Goal: Communication & Community: Answer question/provide support

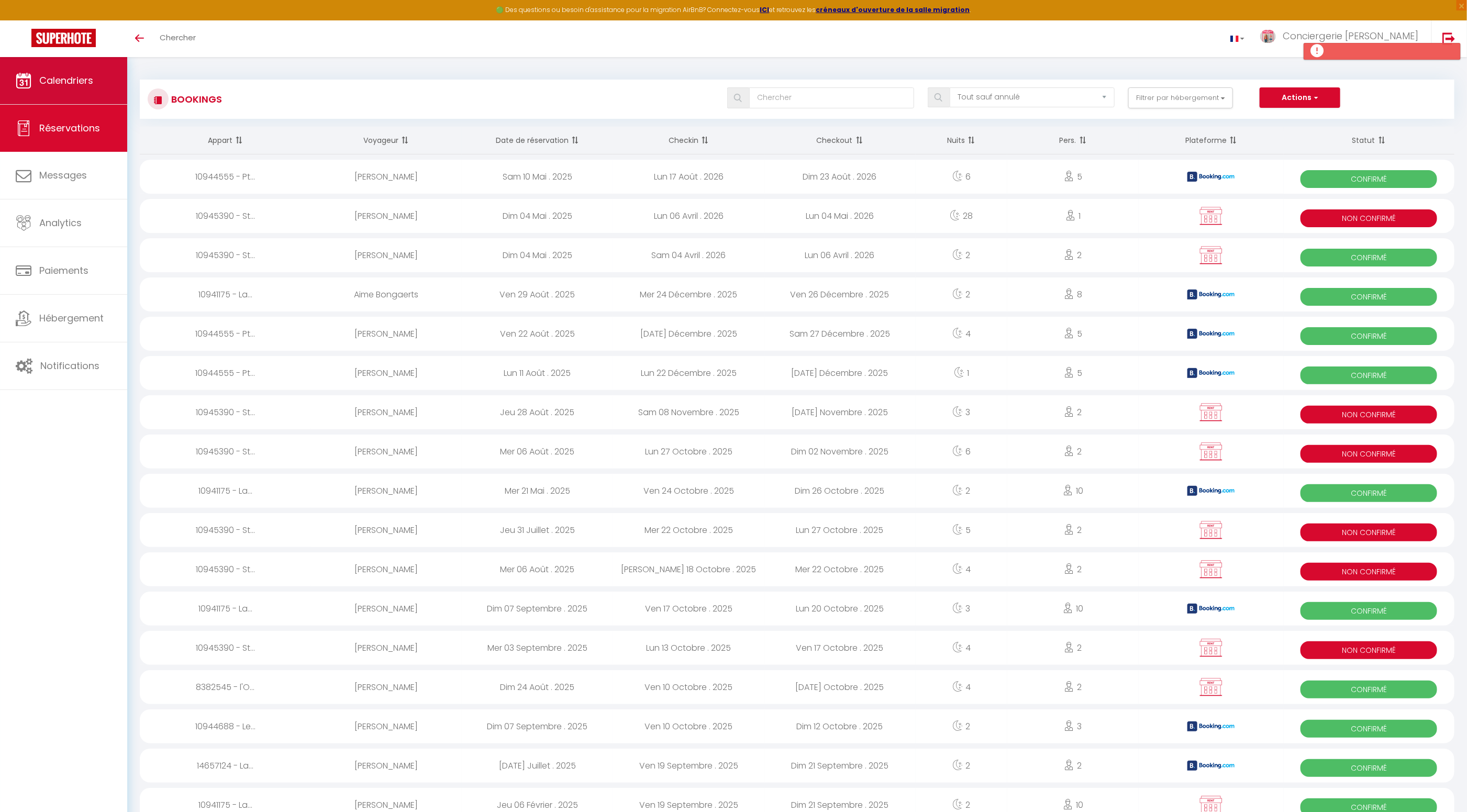
click at [71, 78] on span "Calendriers" at bounding box center [66, 80] width 54 height 13
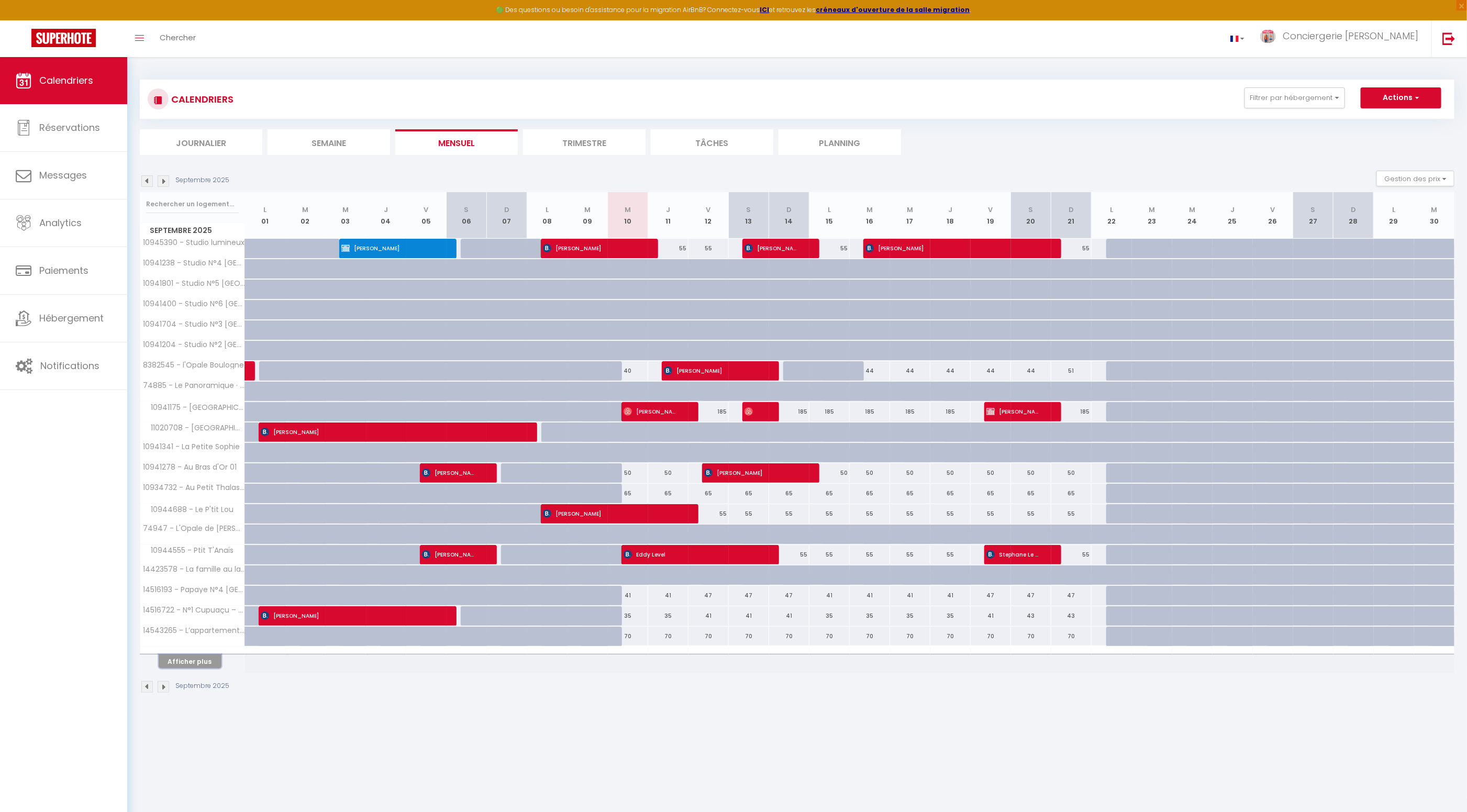
click at [204, 659] on button "Afficher plus" at bounding box center [190, 661] width 63 height 14
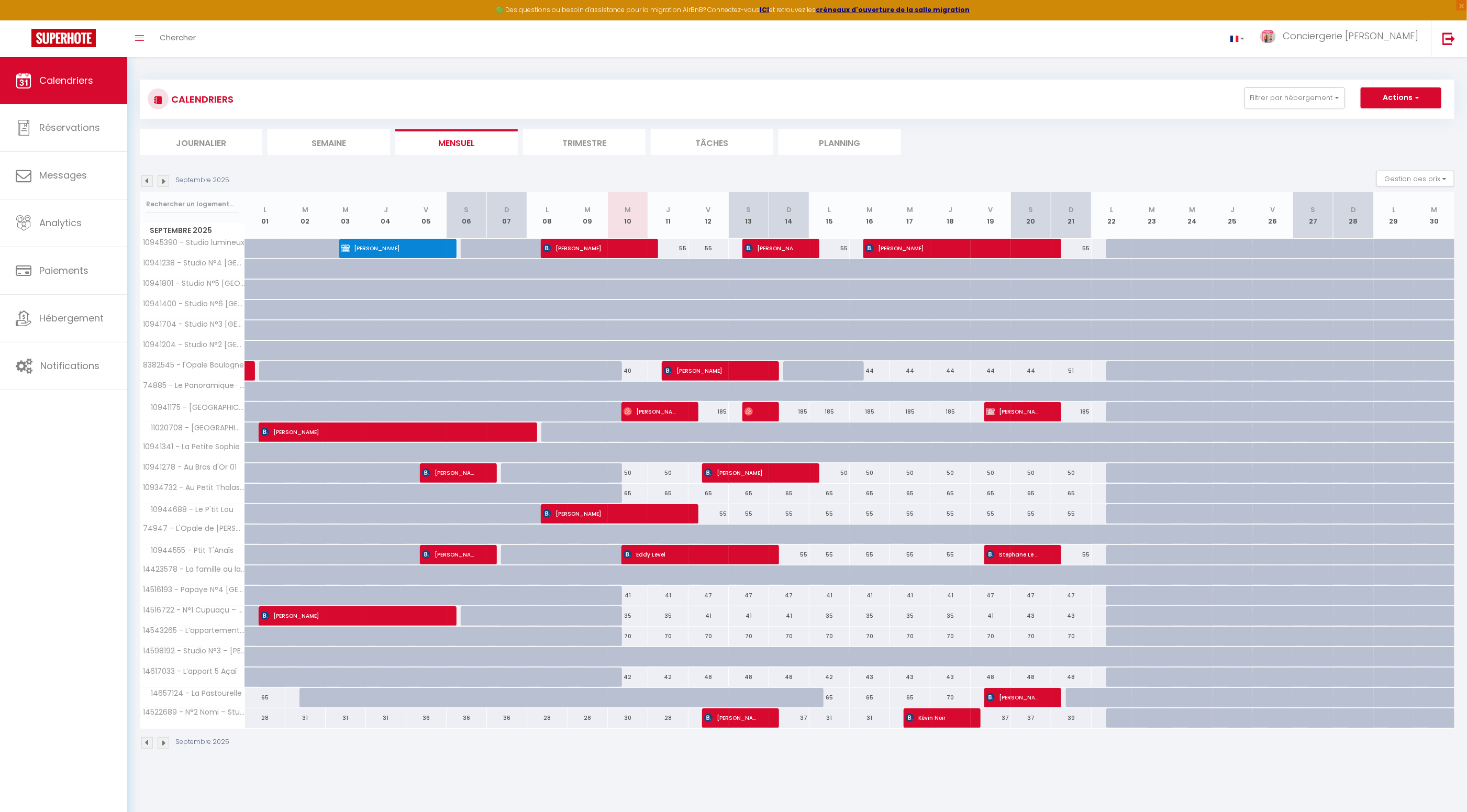
scroll to position [3, 0]
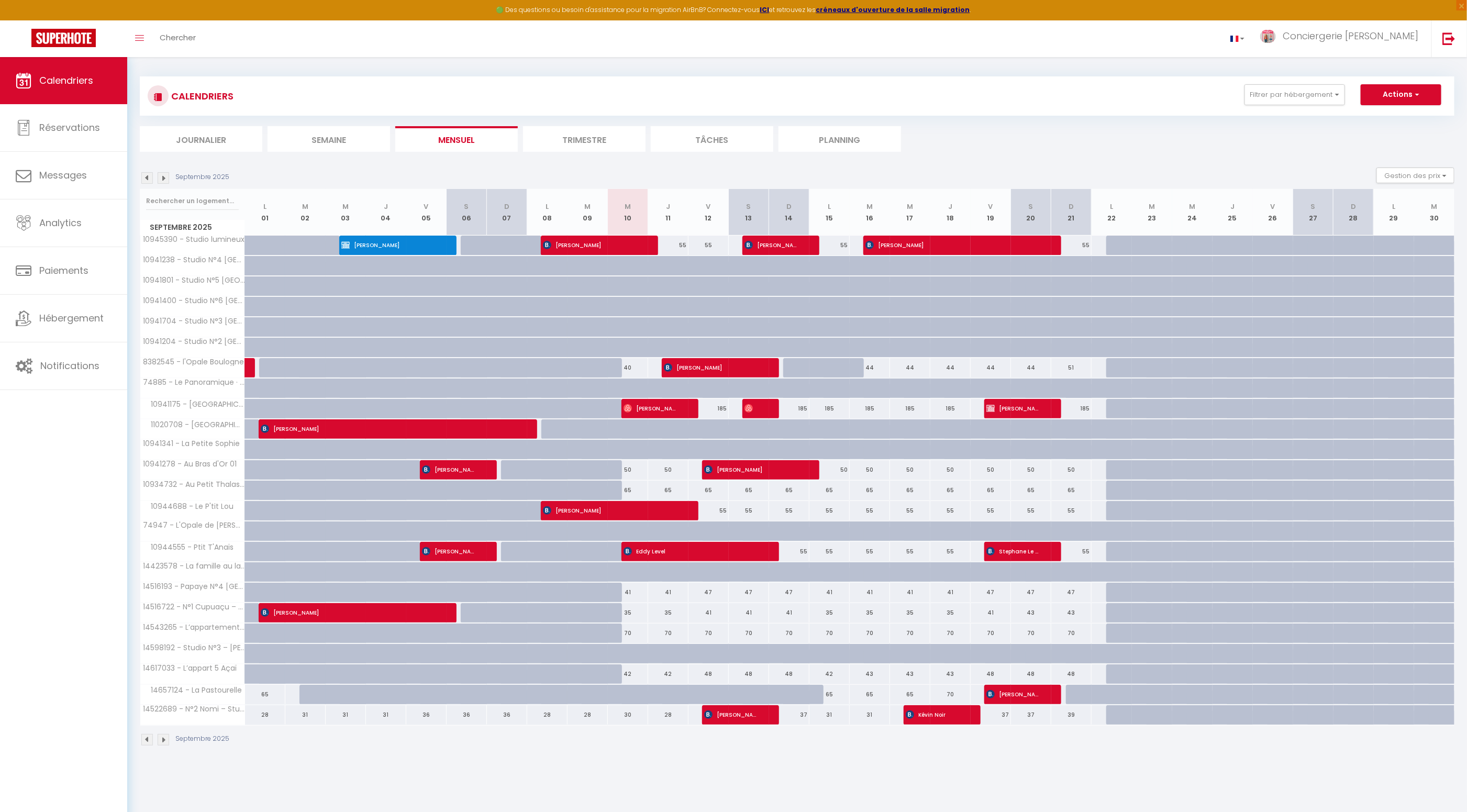
click at [161, 736] on img at bounding box center [163, 740] width 12 height 12
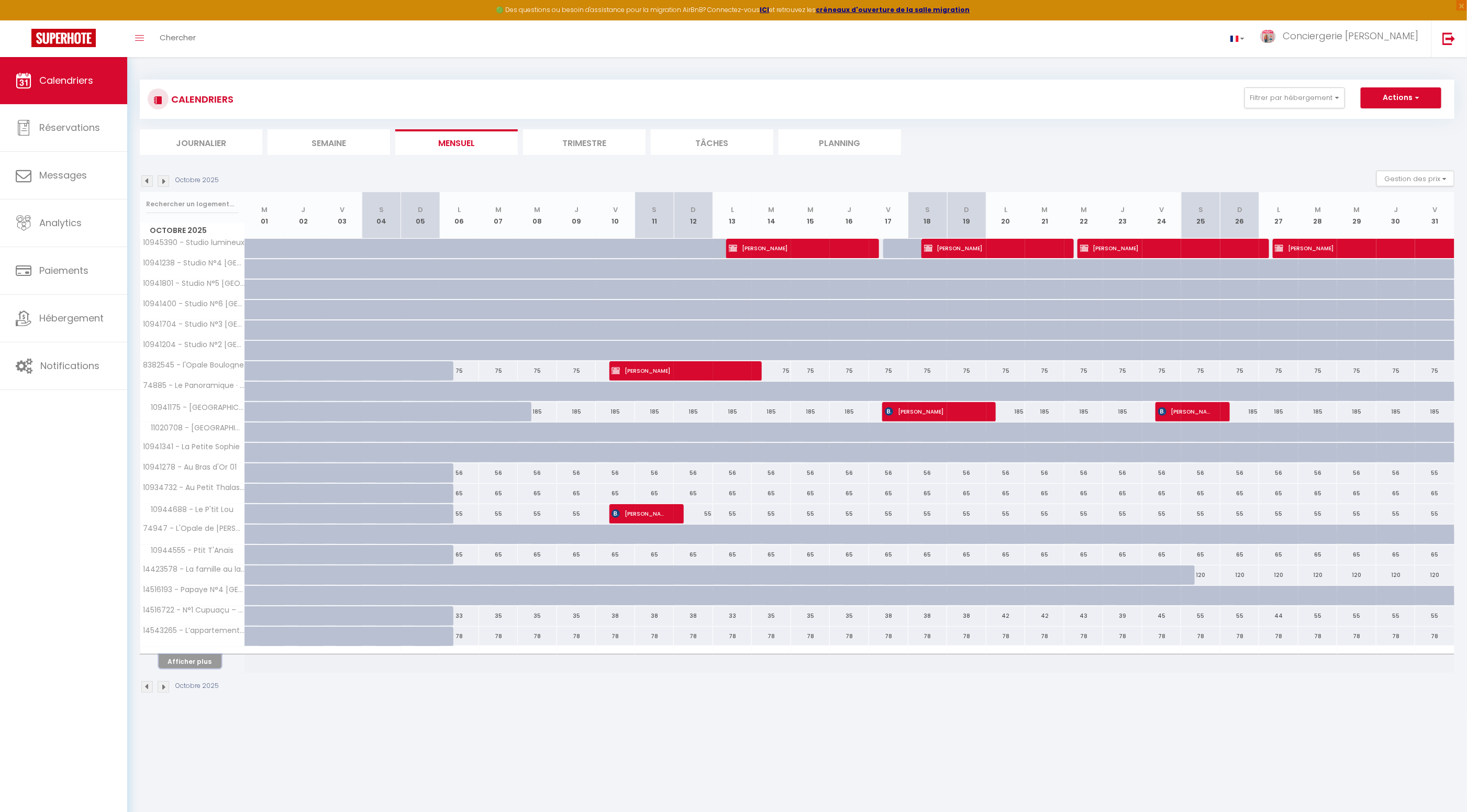
scroll to position [4, 0]
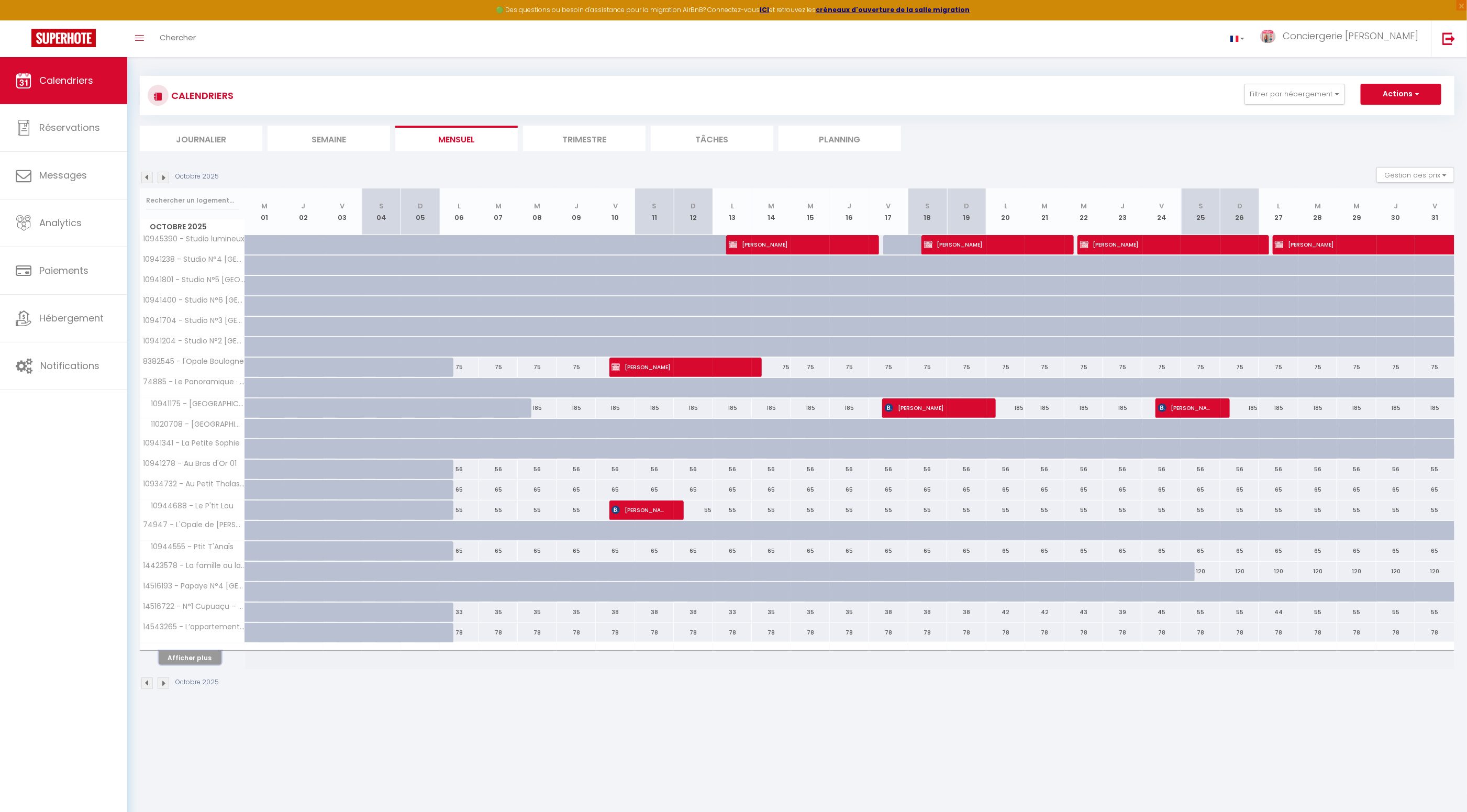
click at [197, 659] on button "Afficher plus" at bounding box center [190, 657] width 63 height 14
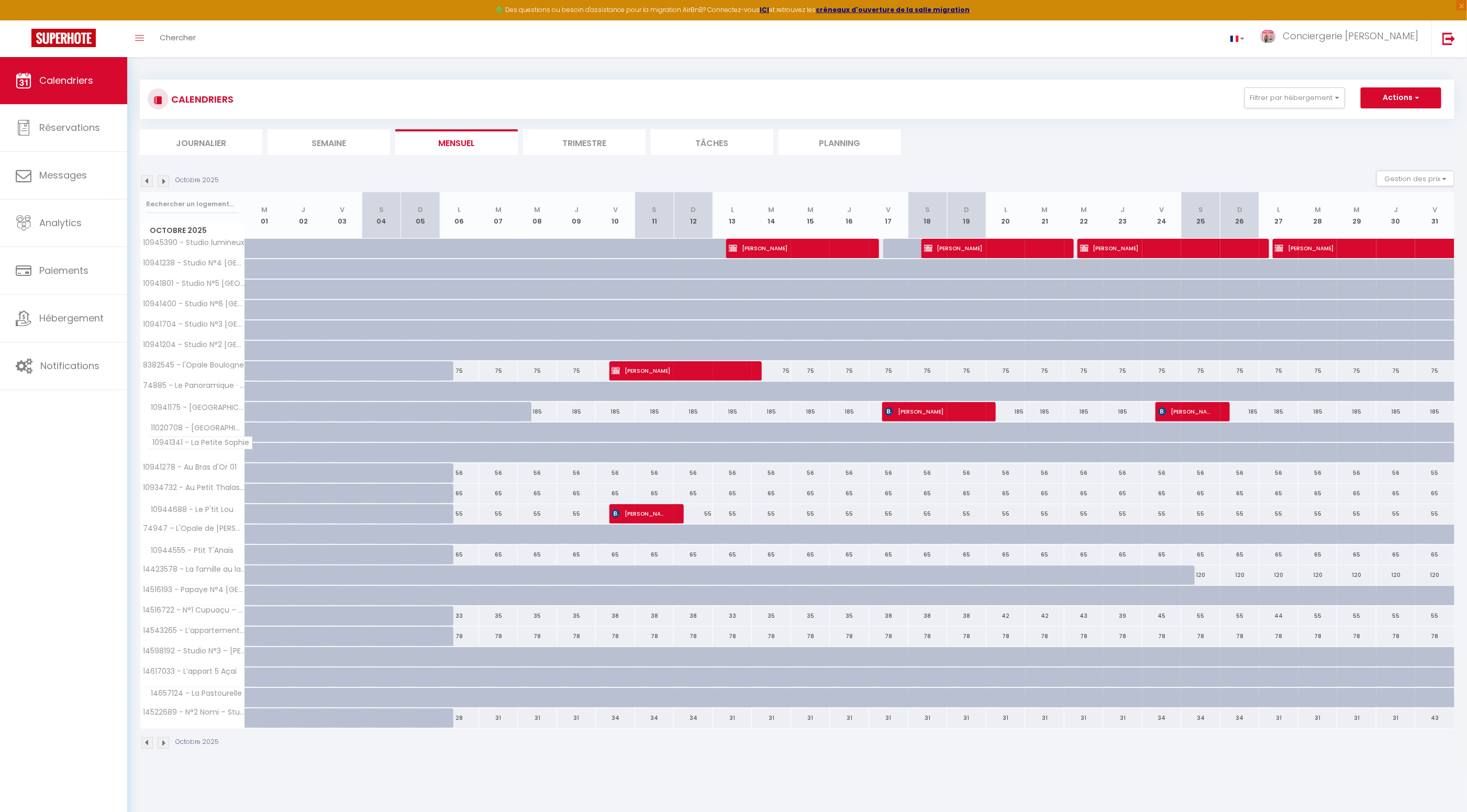
scroll to position [0, 0]
click at [165, 738] on img at bounding box center [163, 743] width 12 height 12
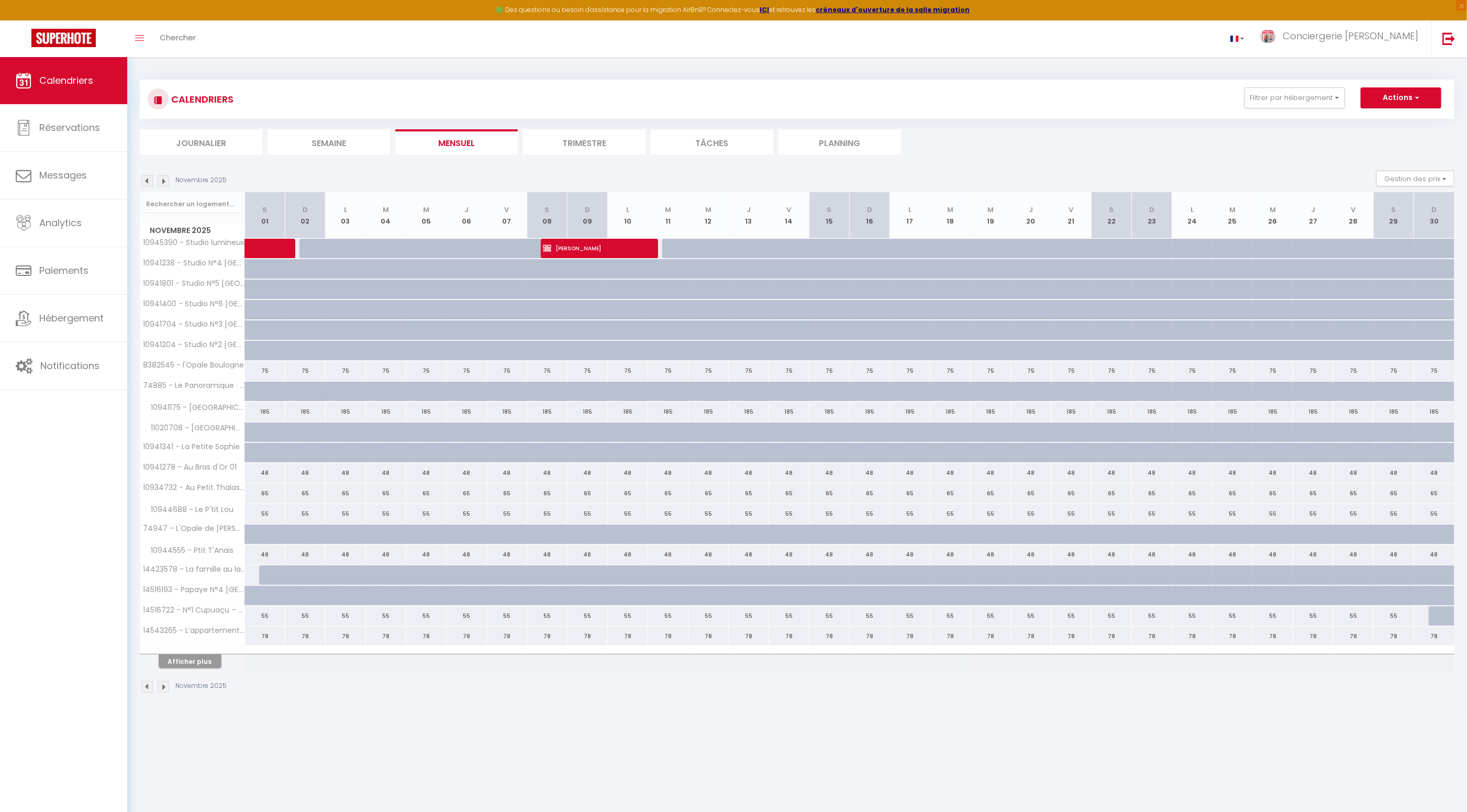
scroll to position [2, 0]
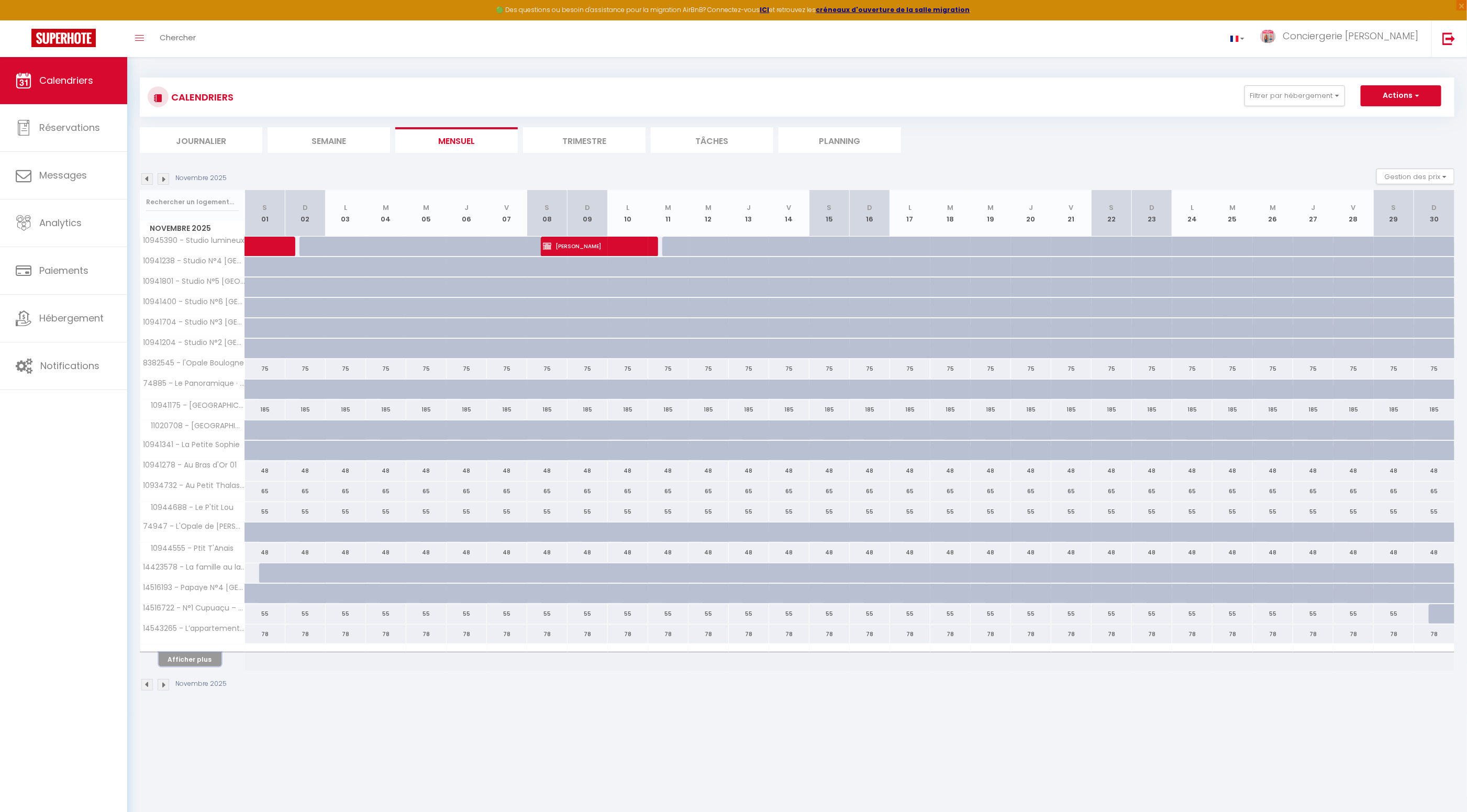
click at [194, 654] on button "Afficher plus" at bounding box center [190, 659] width 63 height 14
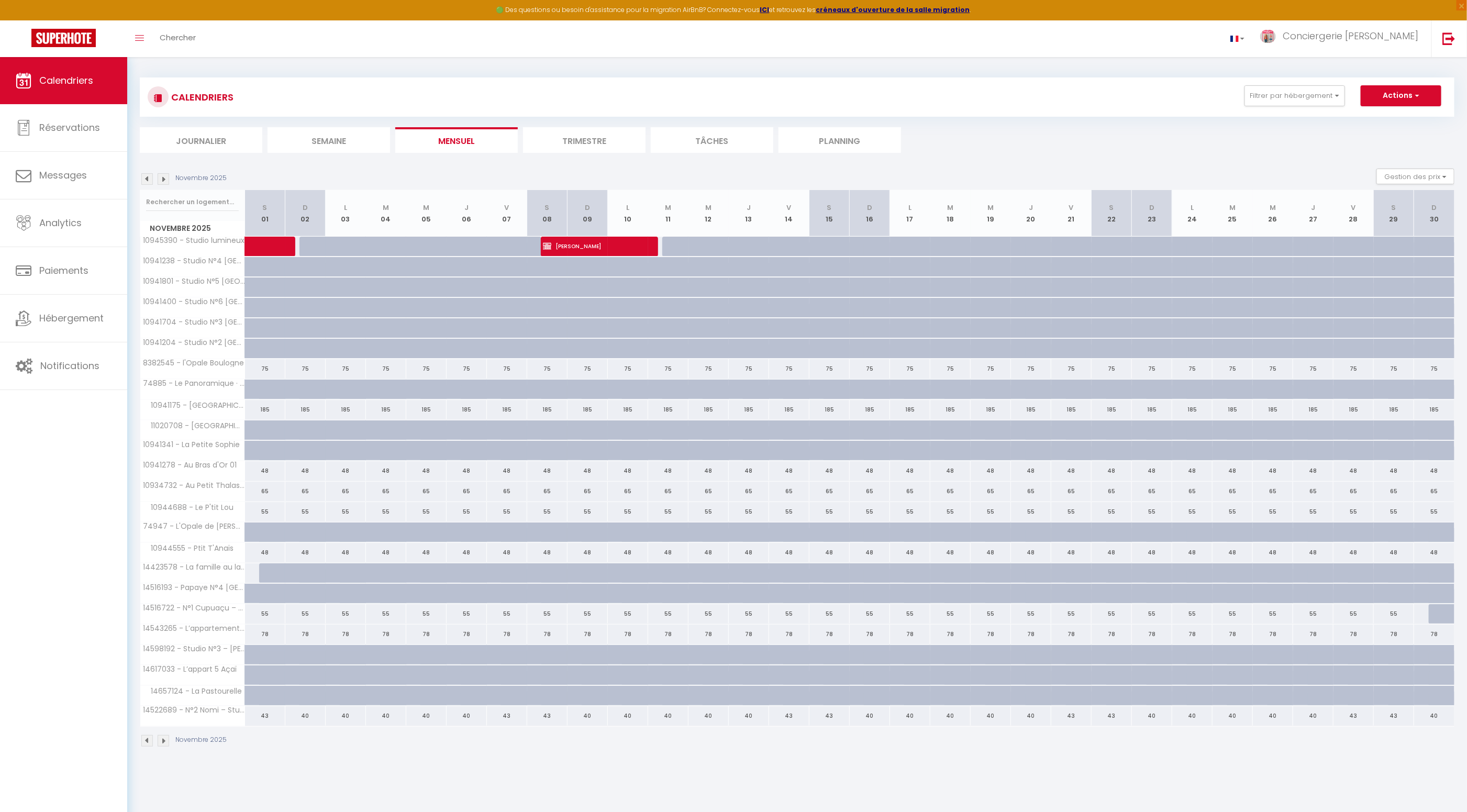
click at [163, 735] on img at bounding box center [163, 740] width 12 height 12
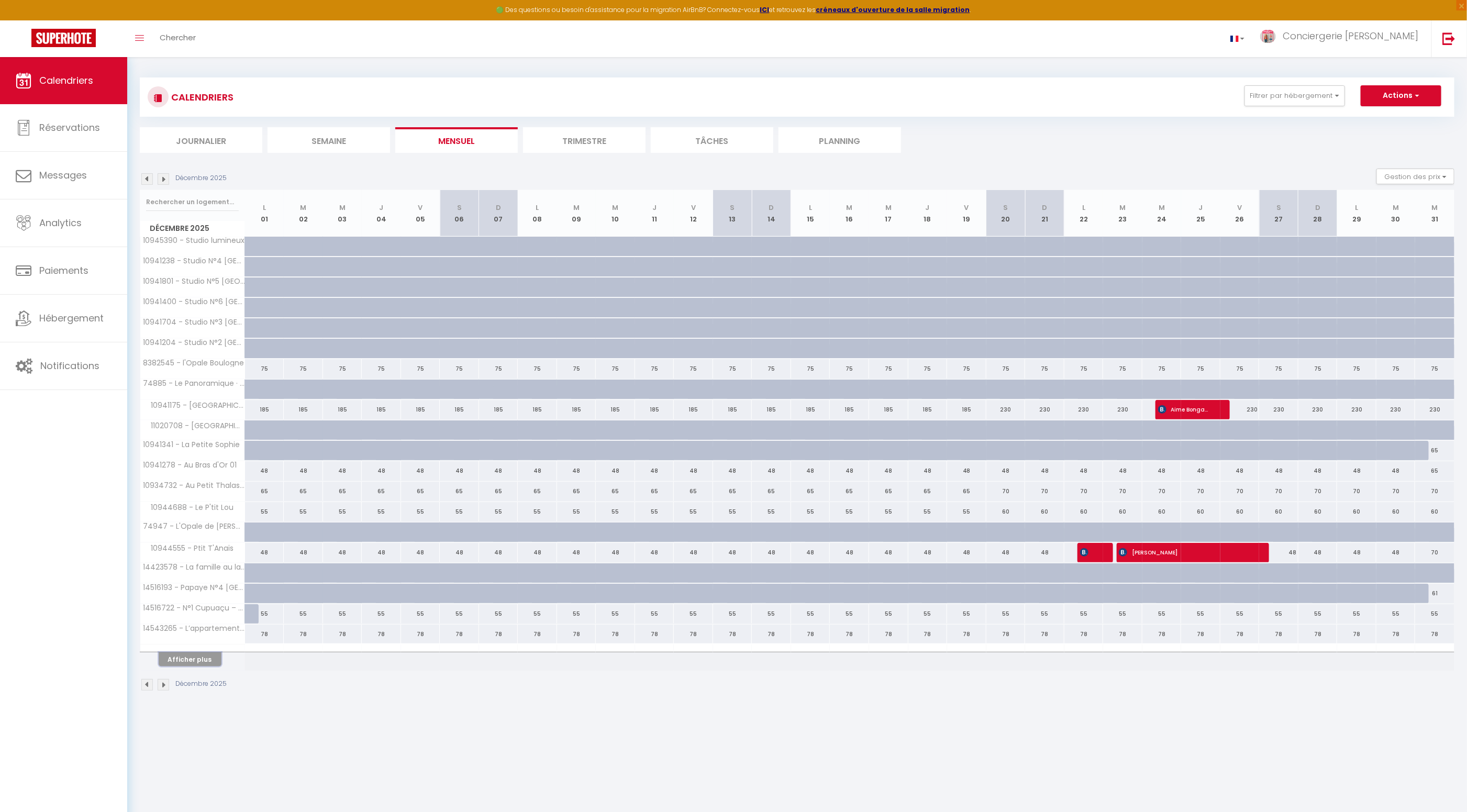
click at [198, 660] on button "Afficher plus" at bounding box center [190, 659] width 63 height 14
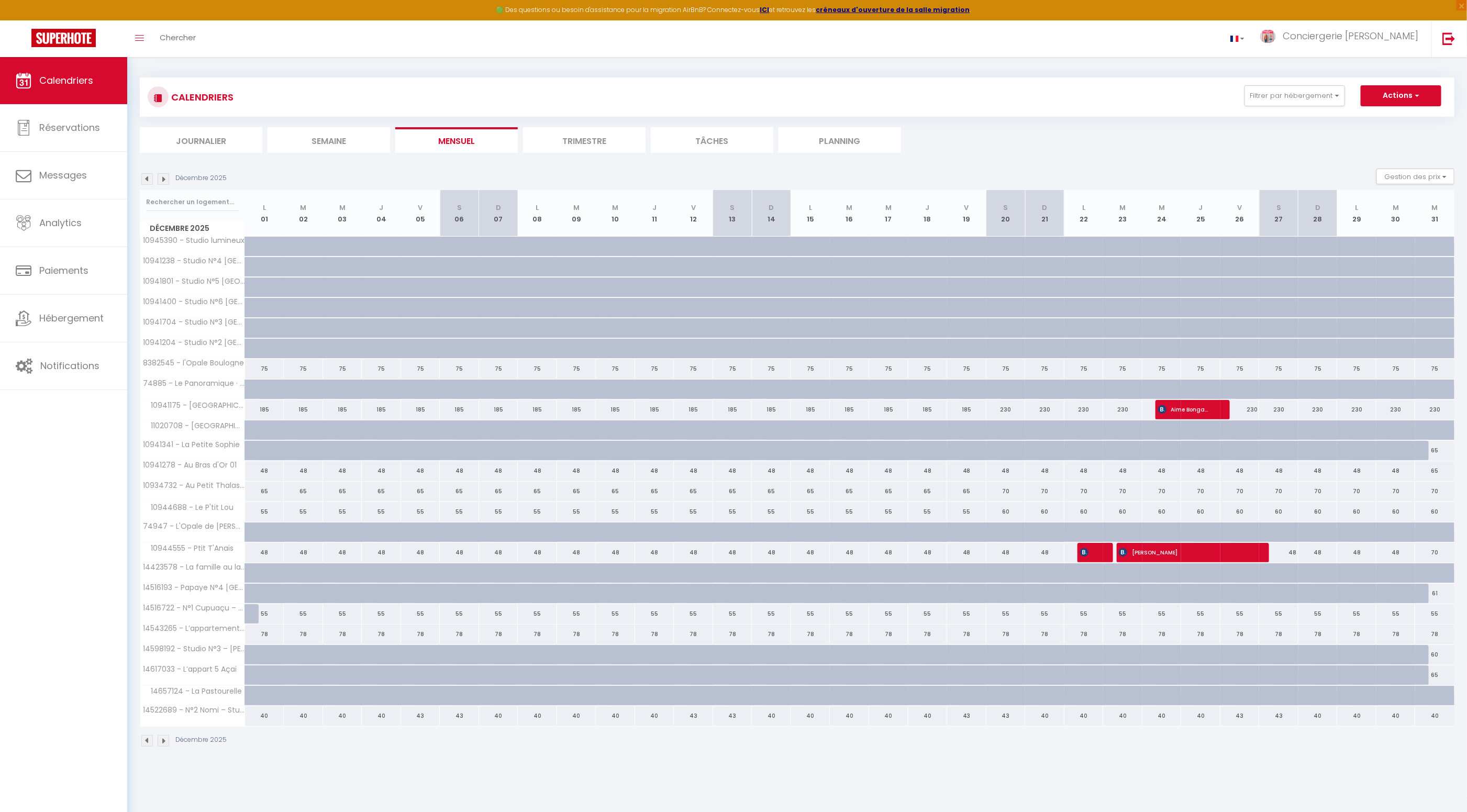
click at [165, 735] on img at bounding box center [163, 740] width 12 height 12
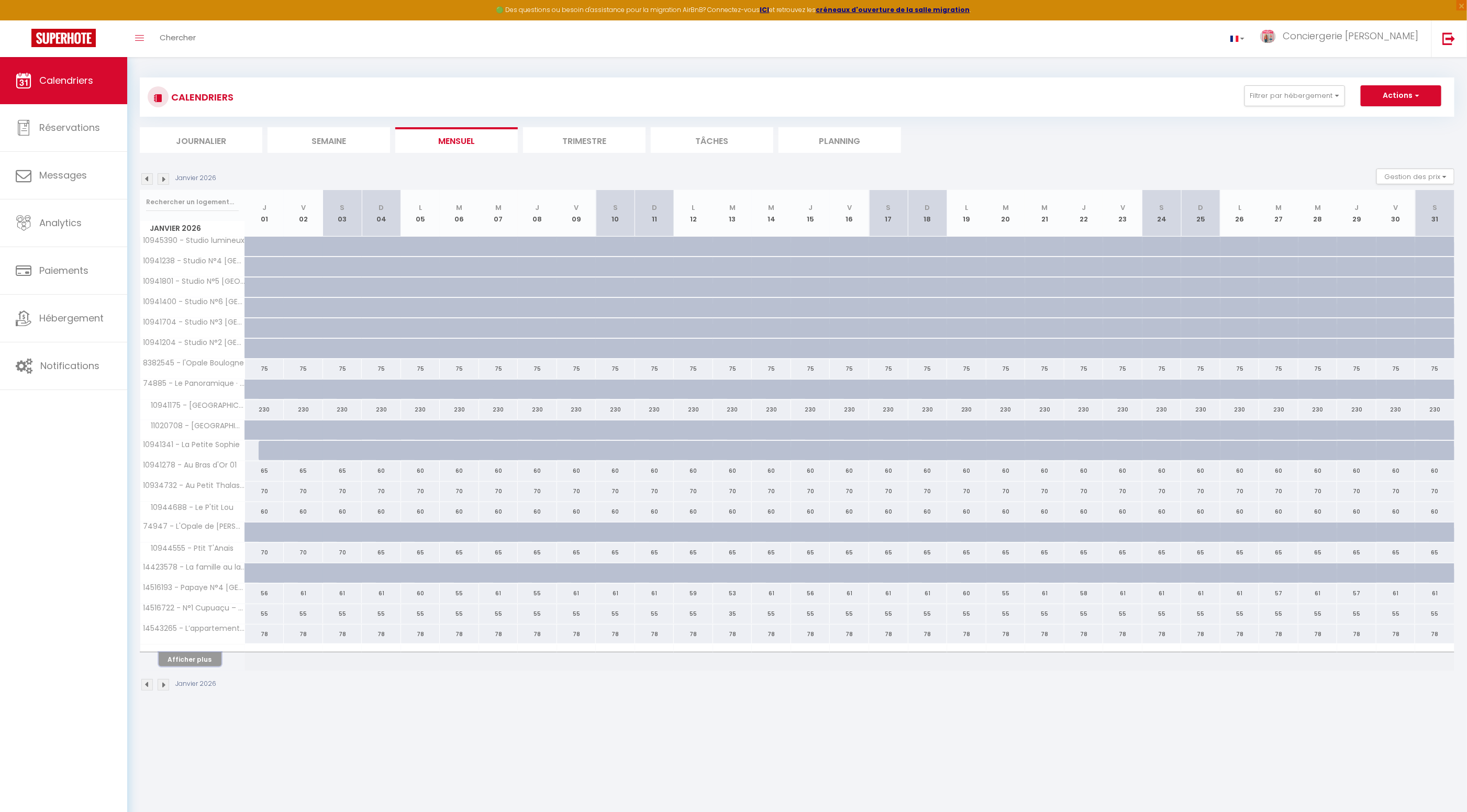
click at [205, 657] on button "Afficher plus" at bounding box center [190, 659] width 63 height 14
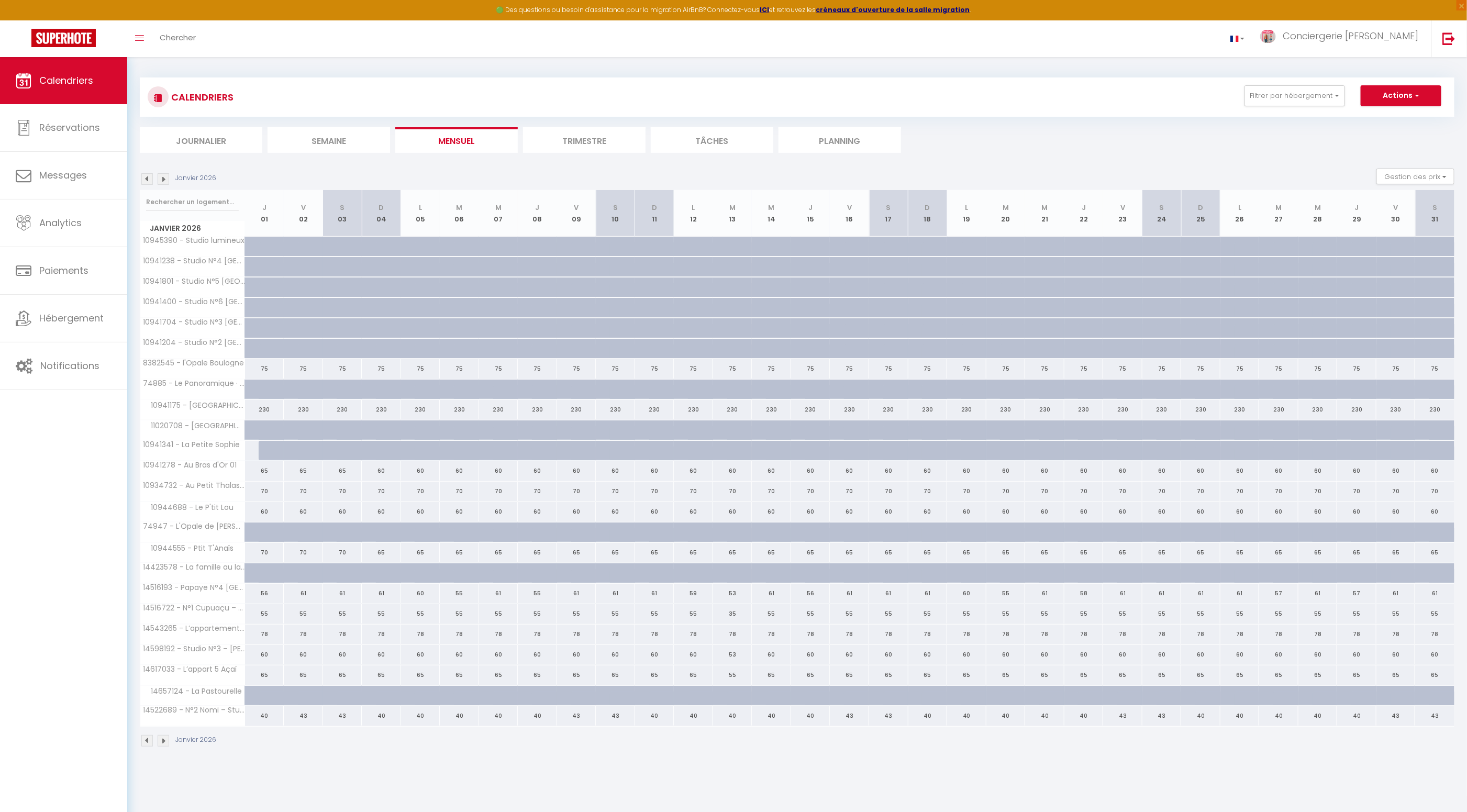
scroll to position [0, 0]
click at [163, 738] on img at bounding box center [163, 743] width 12 height 12
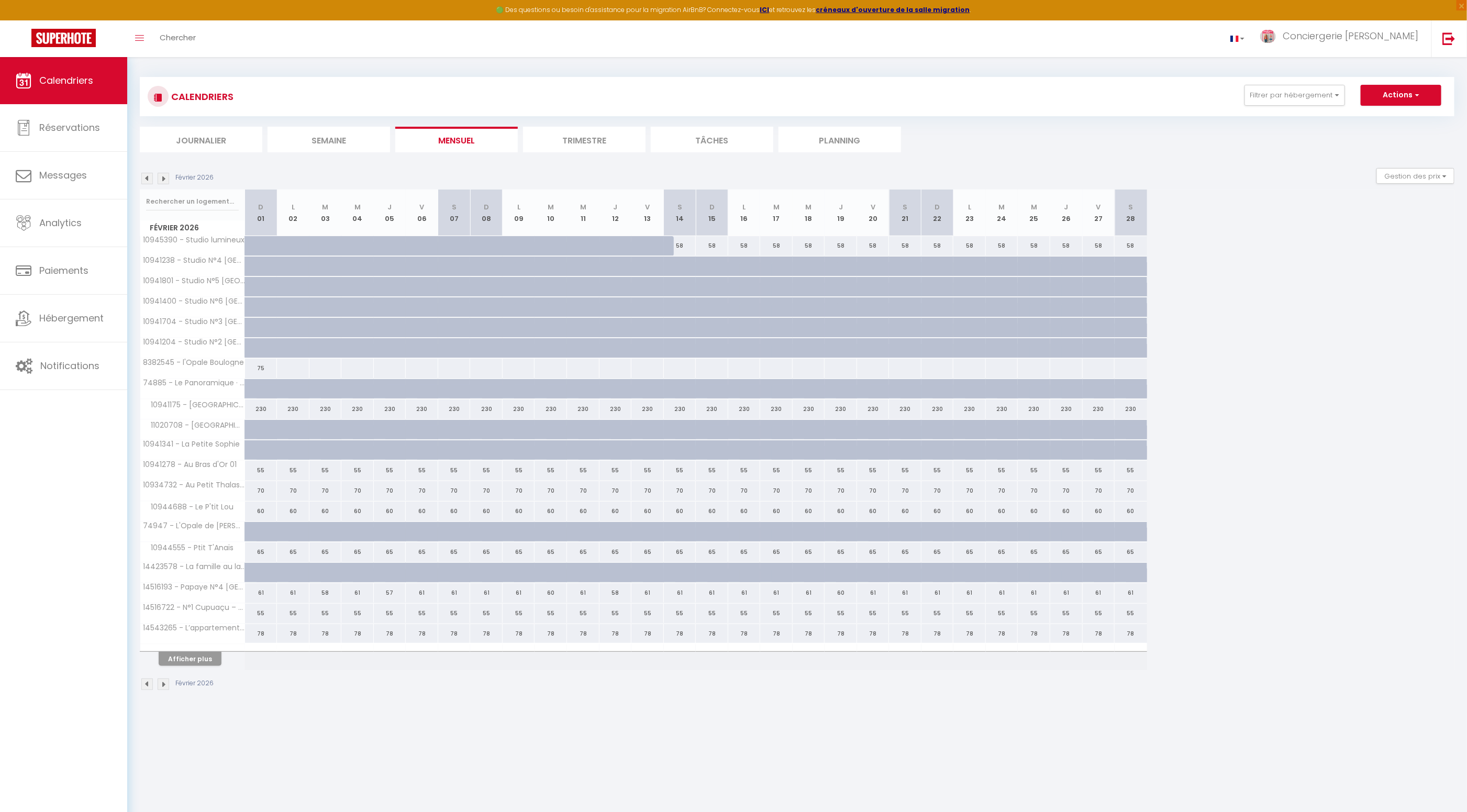
scroll to position [3, 0]
click at [198, 653] on button "Afficher plus" at bounding box center [190, 658] width 63 height 14
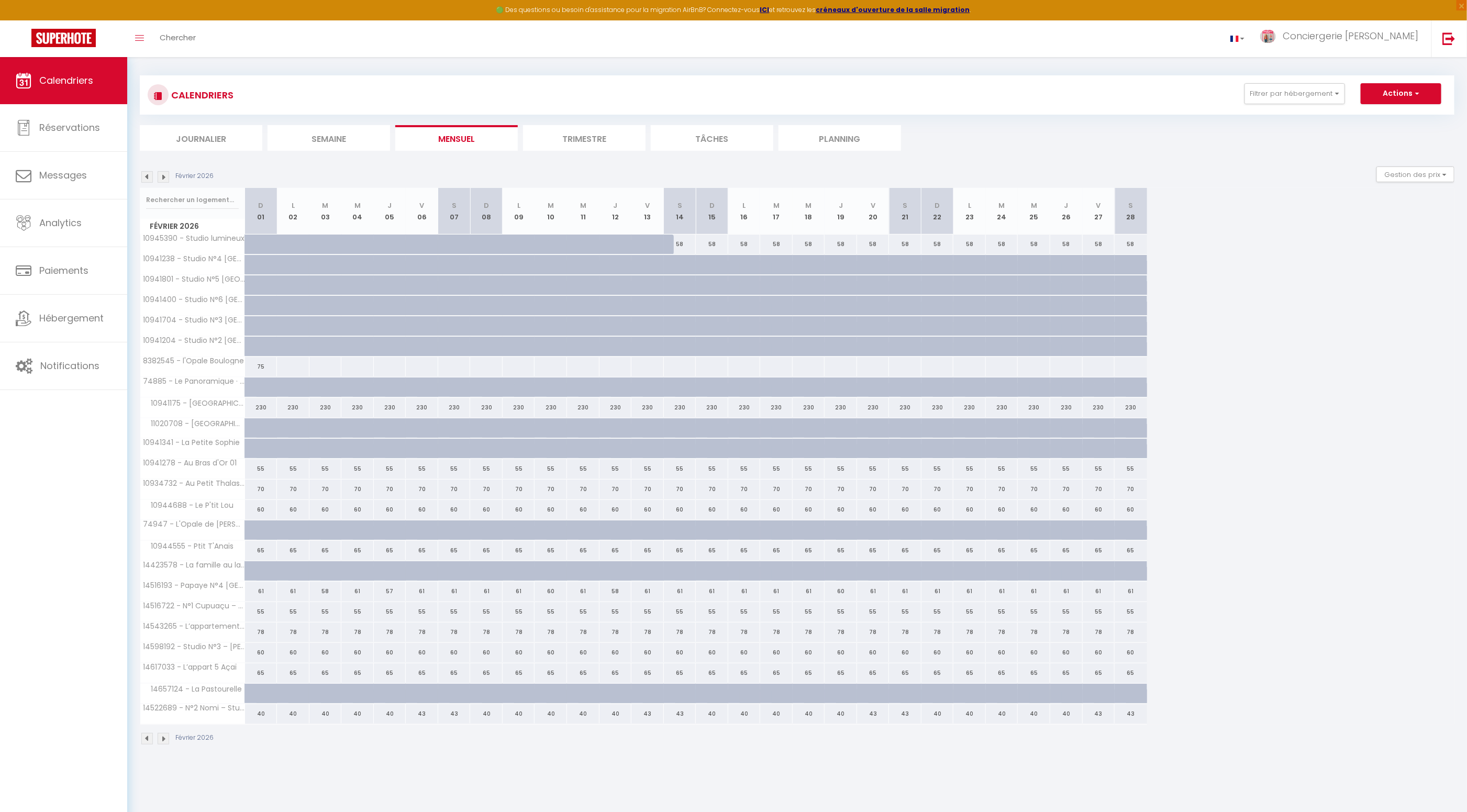
scroll to position [0, 0]
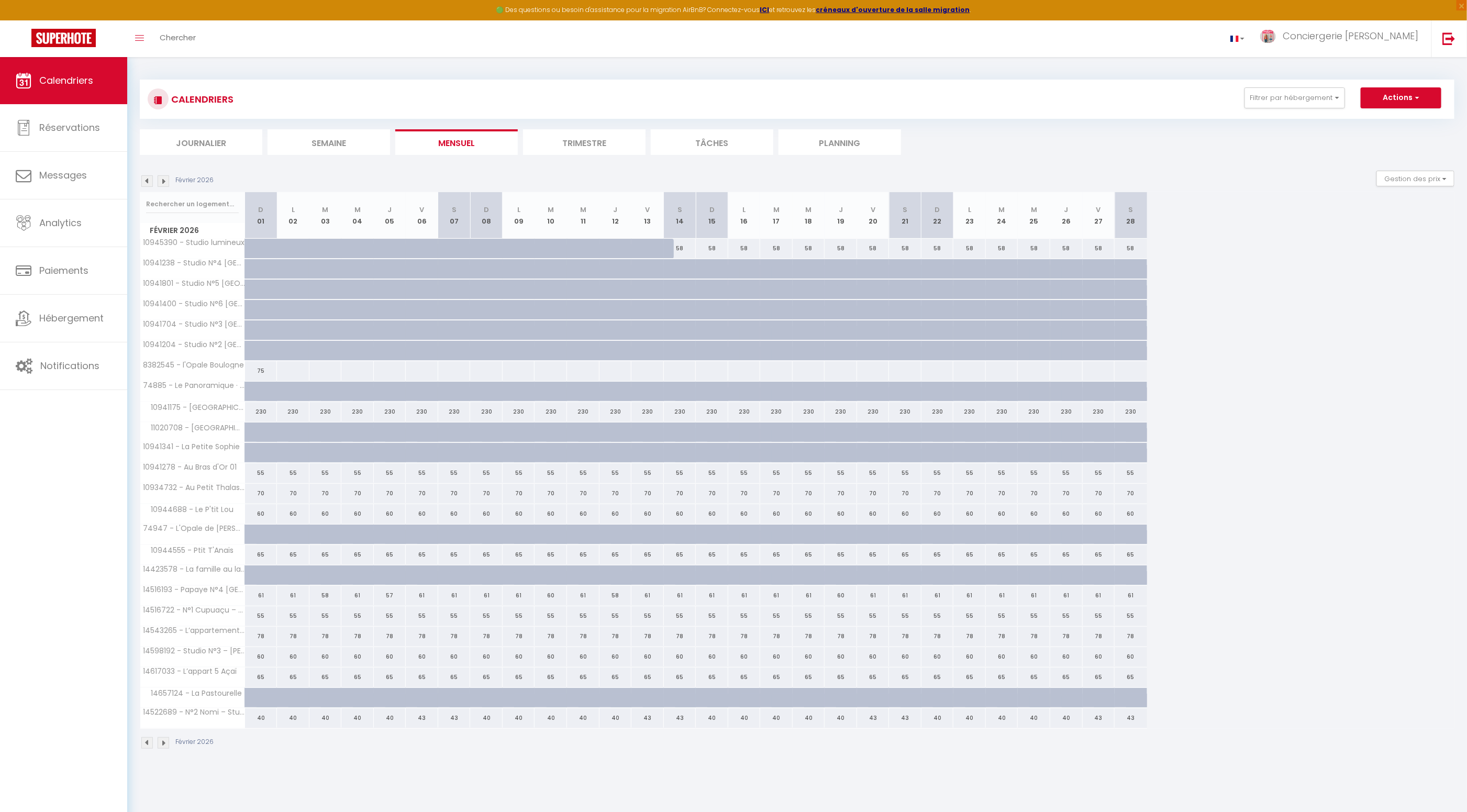
click at [165, 737] on img at bounding box center [163, 743] width 12 height 12
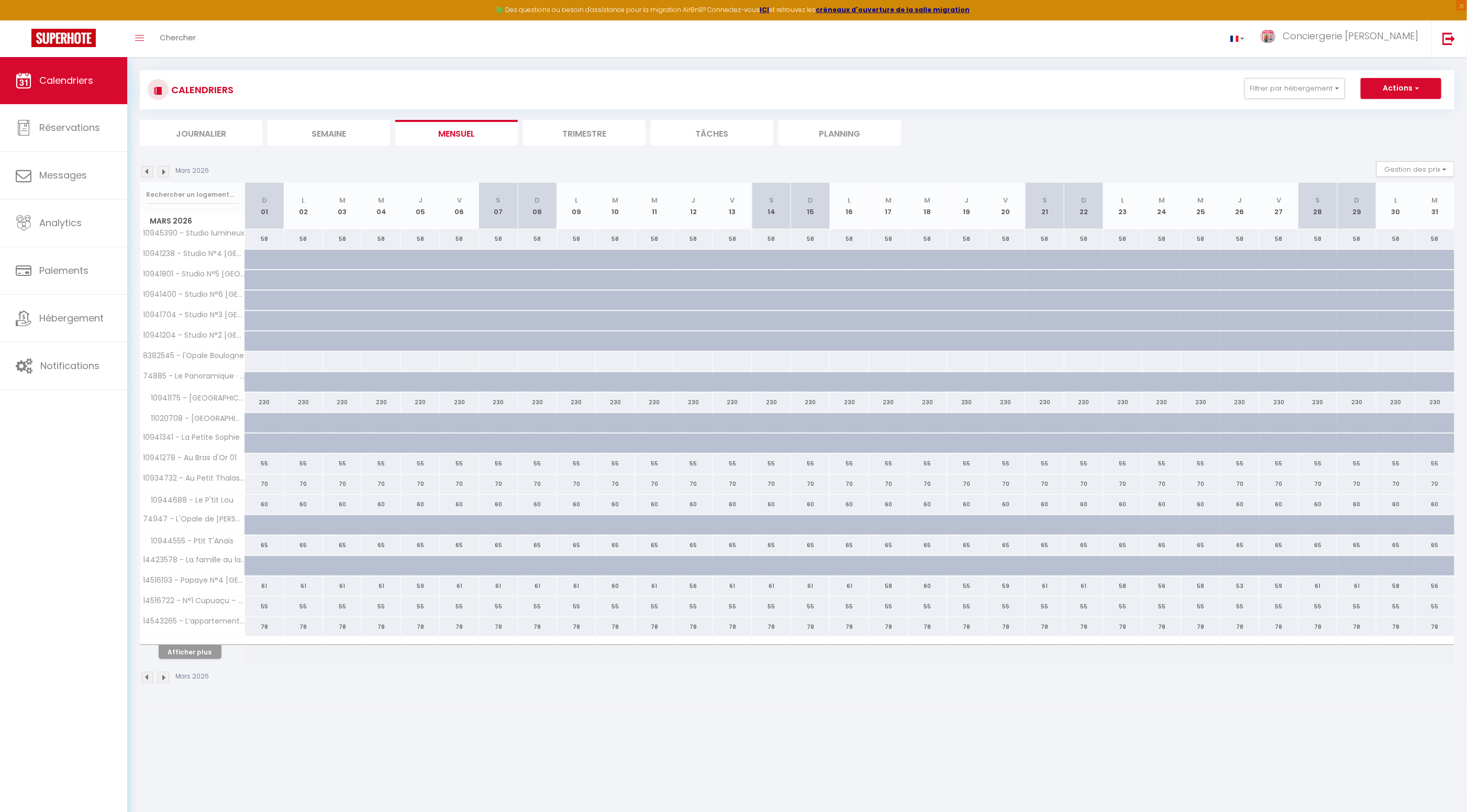
scroll to position [10, 0]
click at [163, 671] on img at bounding box center [163, 676] width 12 height 12
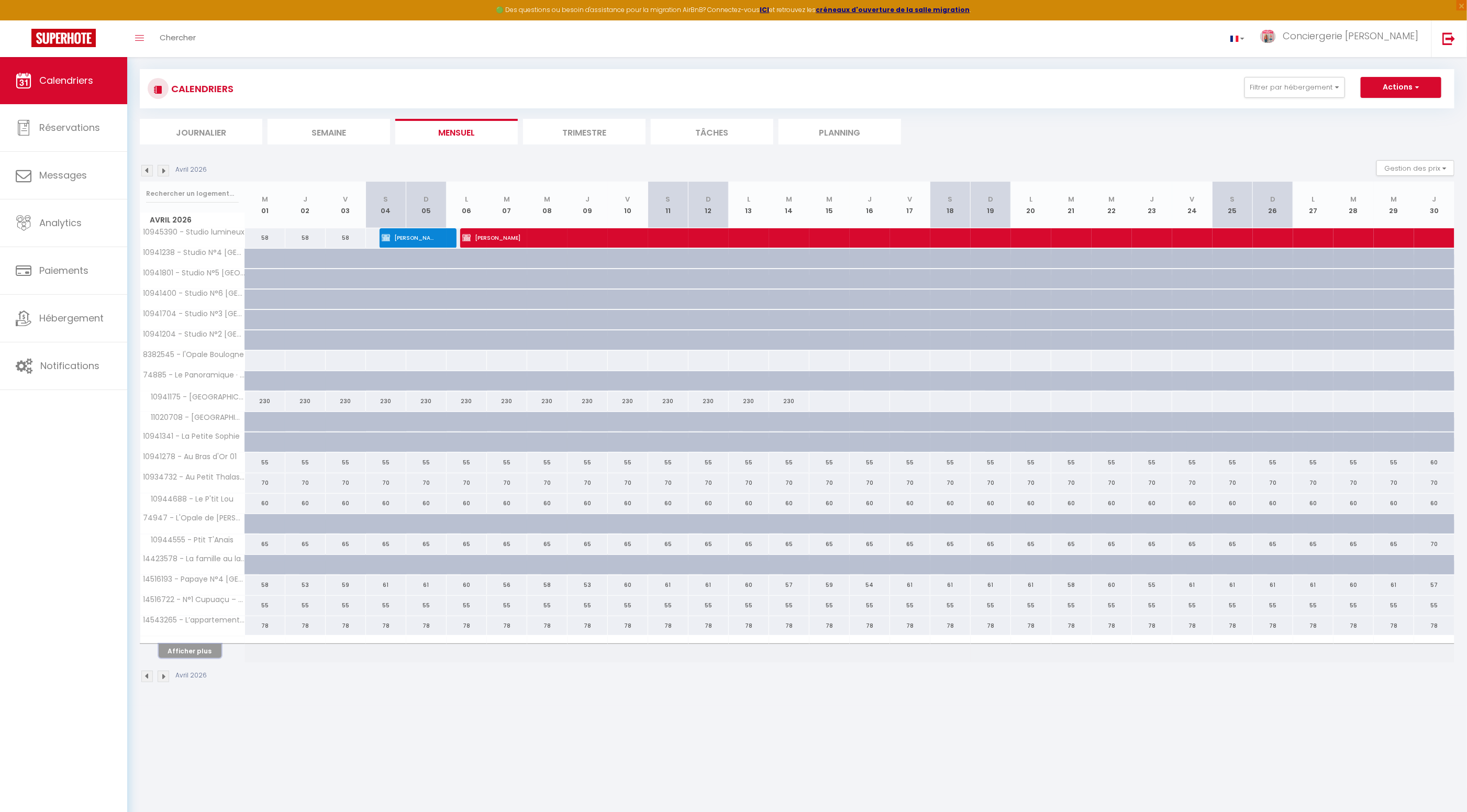
click at [187, 649] on button "Afficher plus" at bounding box center [190, 650] width 63 height 14
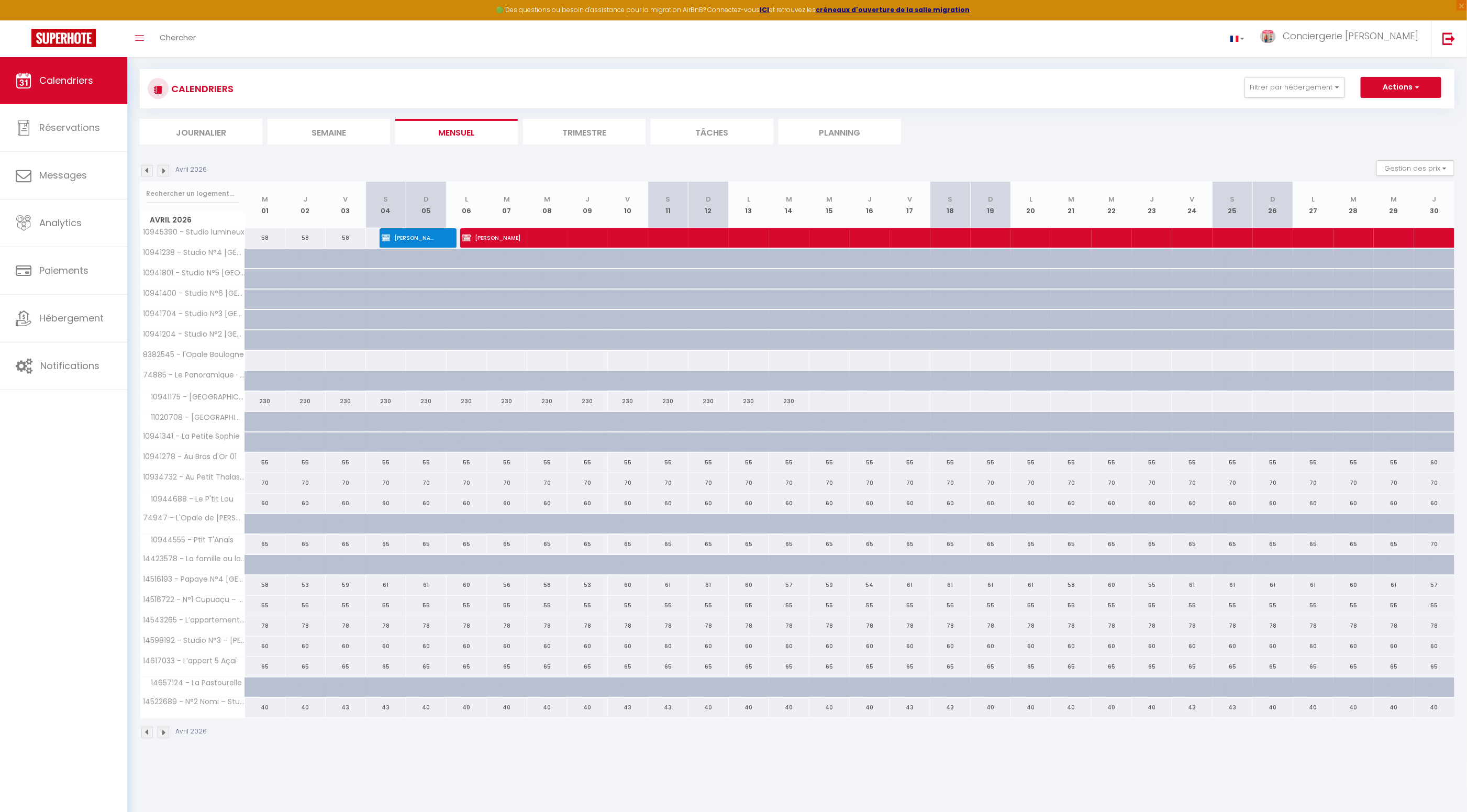
click at [163, 727] on img at bounding box center [163, 732] width 12 height 12
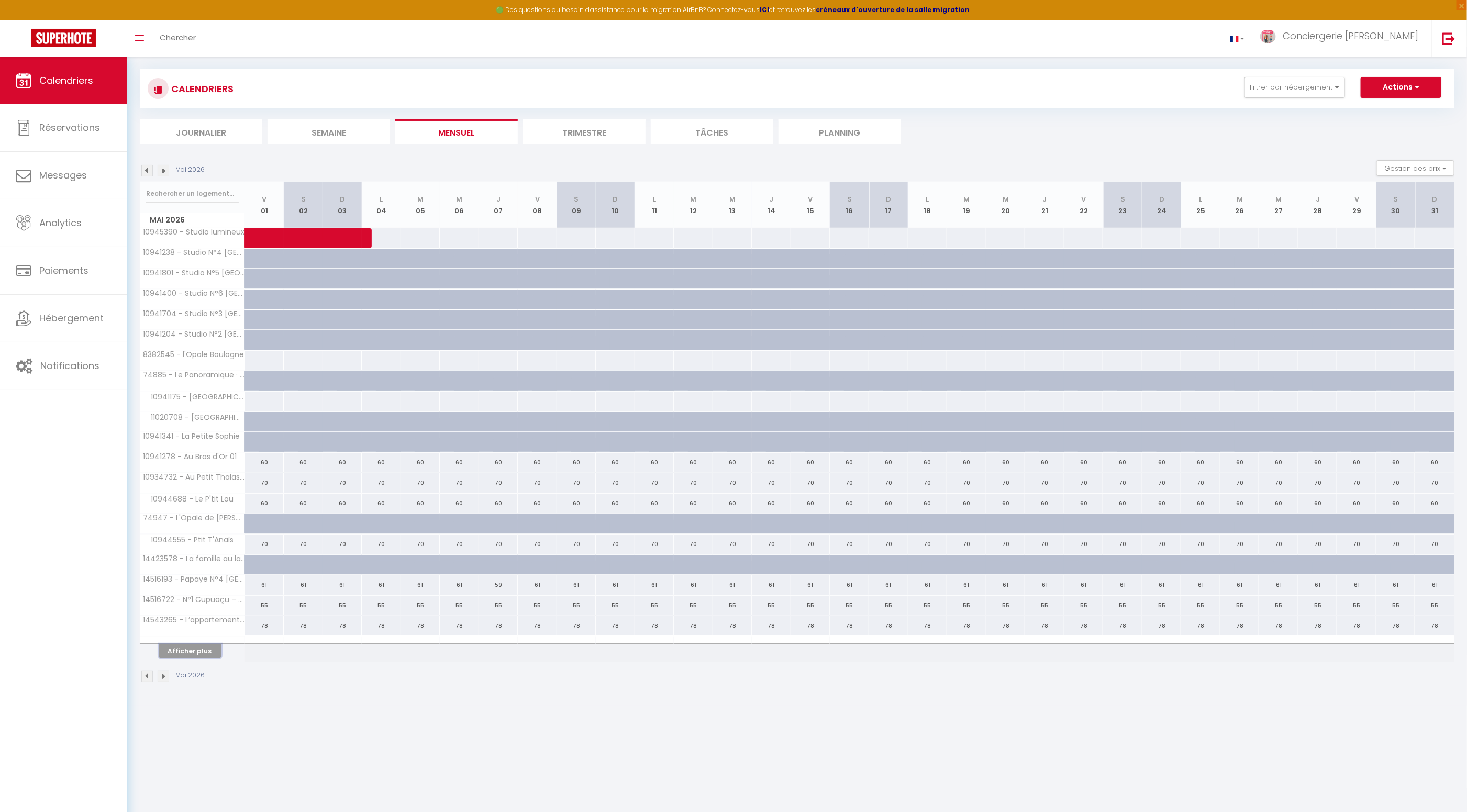
click at [192, 649] on button "Afficher plus" at bounding box center [190, 650] width 63 height 14
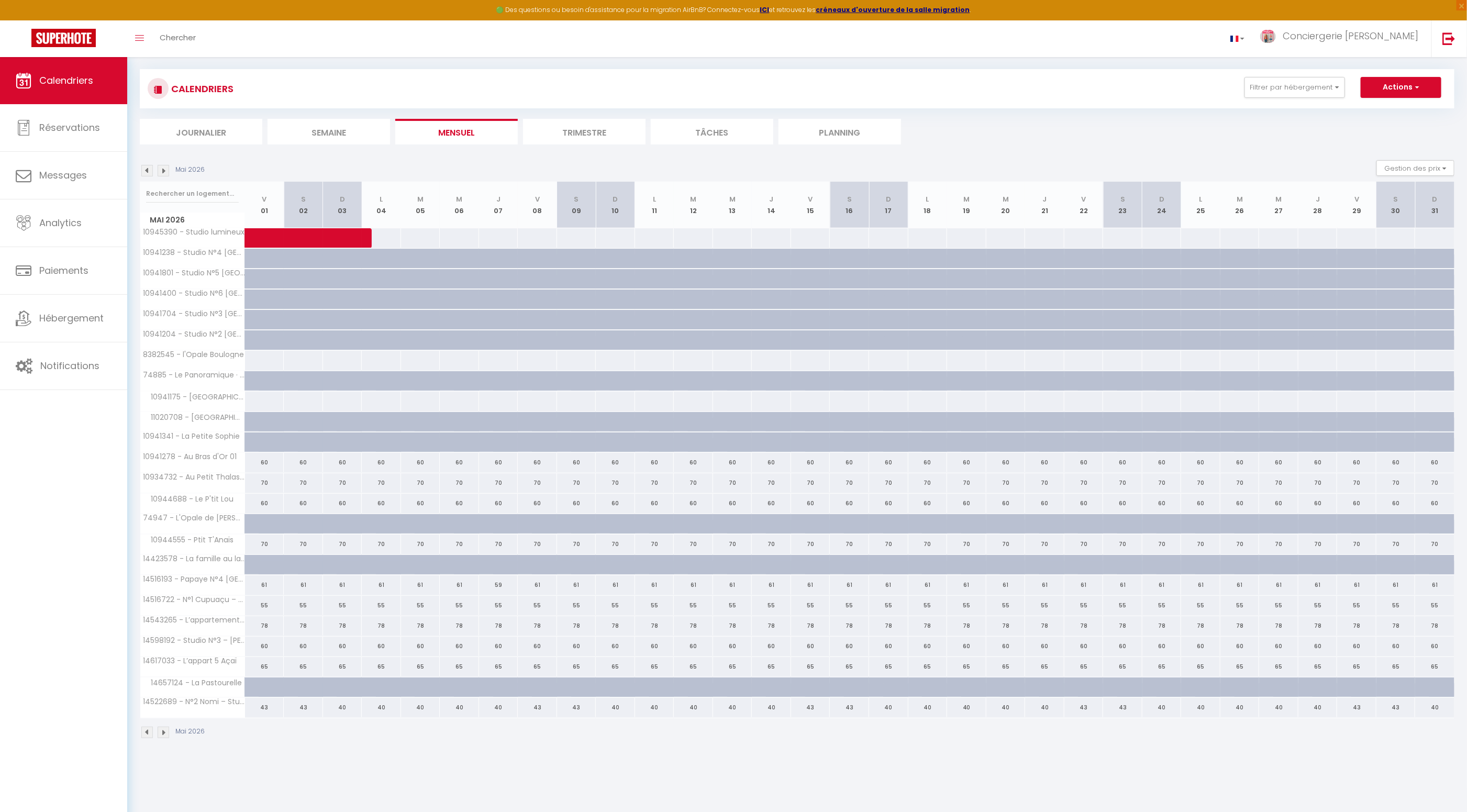
click at [166, 727] on img at bounding box center [163, 732] width 12 height 12
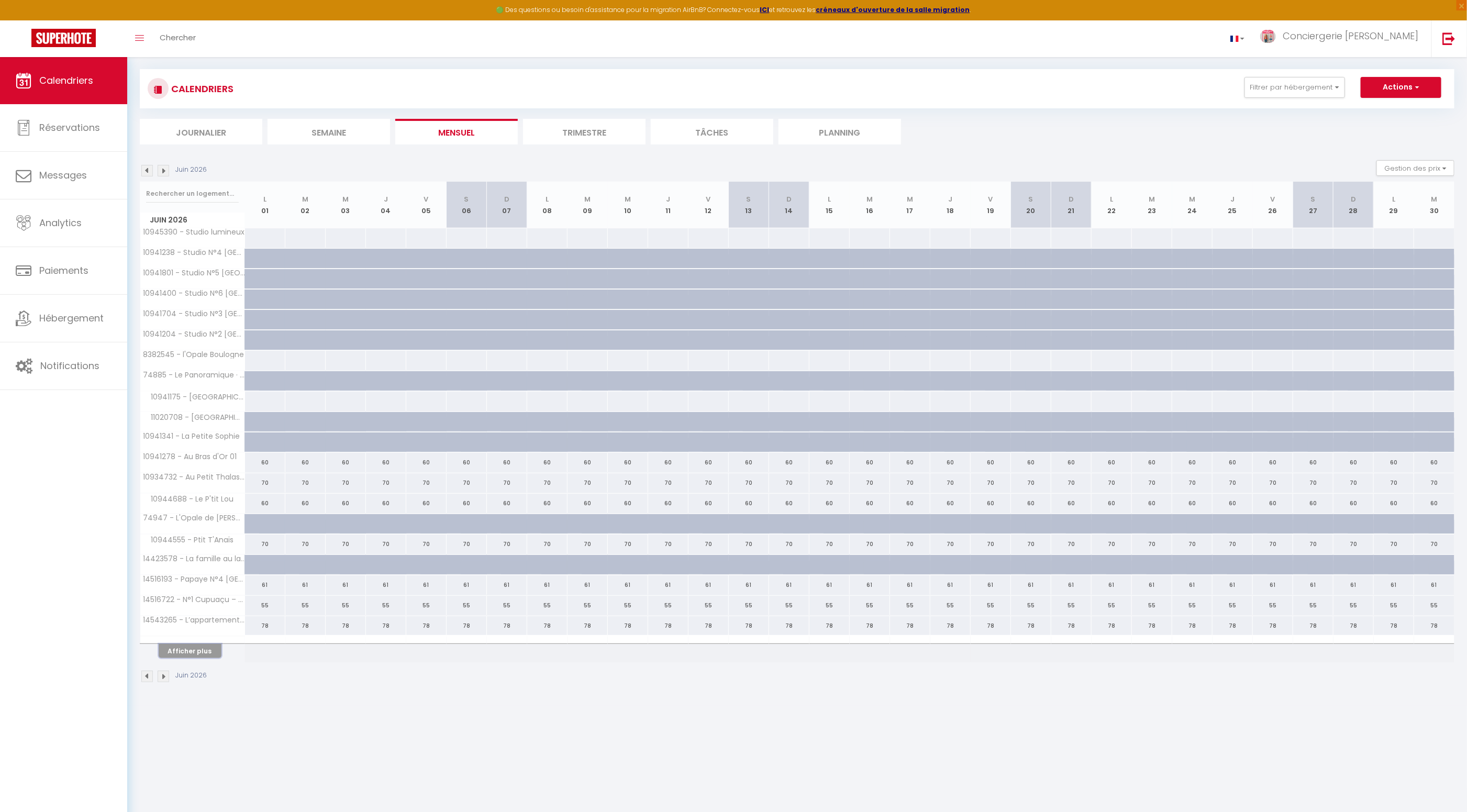
click at [198, 647] on button "Afficher plus" at bounding box center [190, 650] width 63 height 14
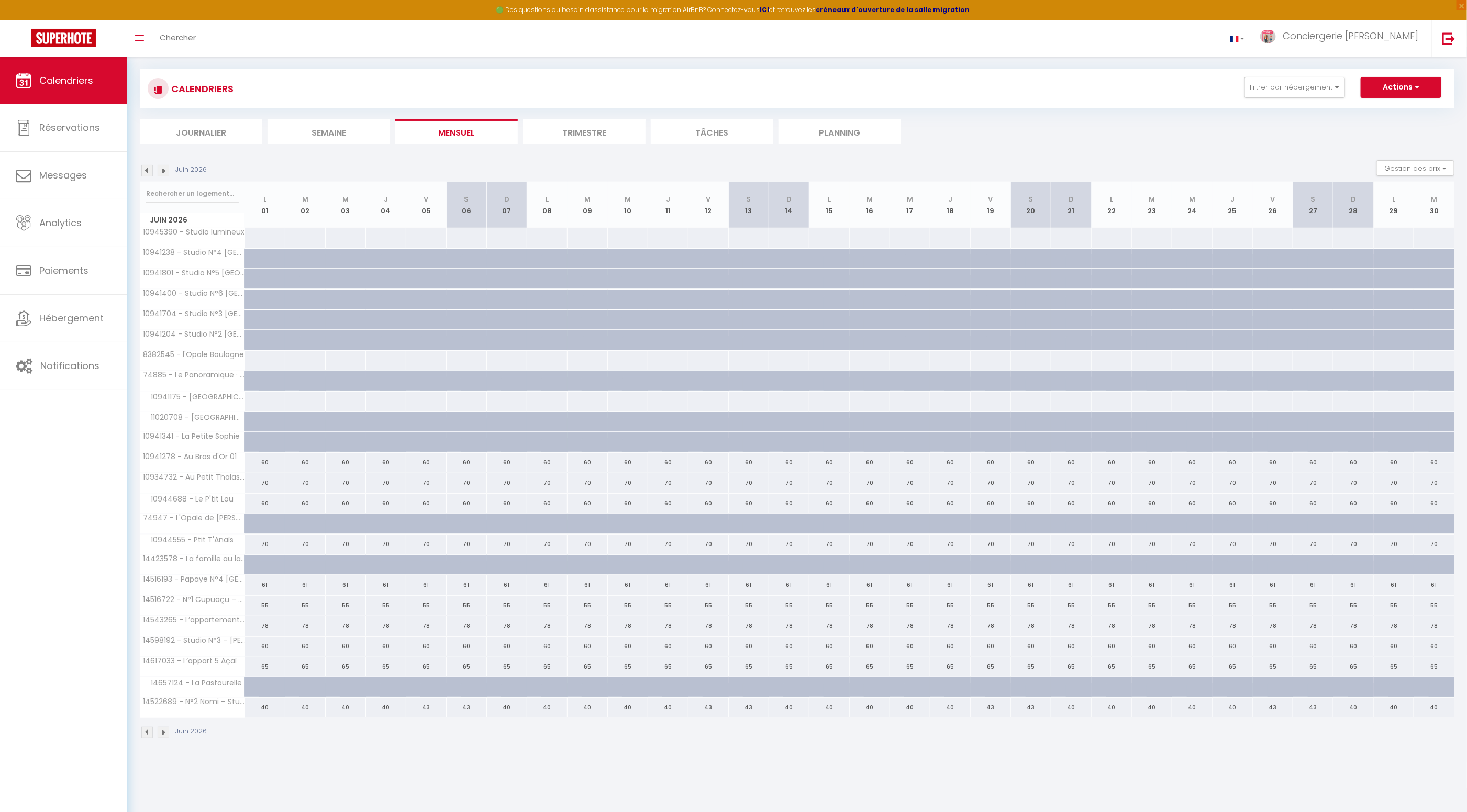
click at [164, 727] on img at bounding box center [163, 732] width 12 height 12
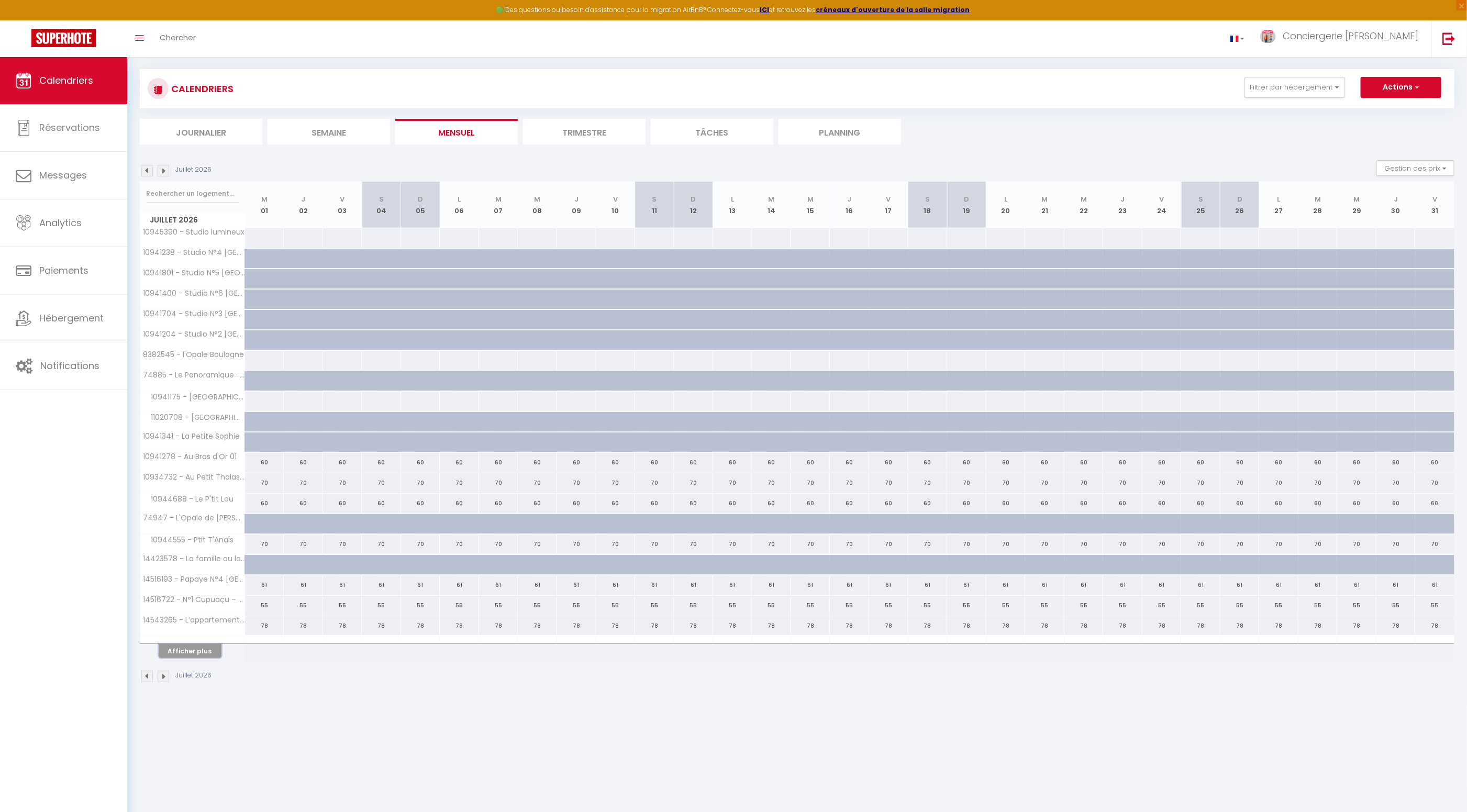
click at [200, 646] on button "Afficher plus" at bounding box center [190, 650] width 63 height 14
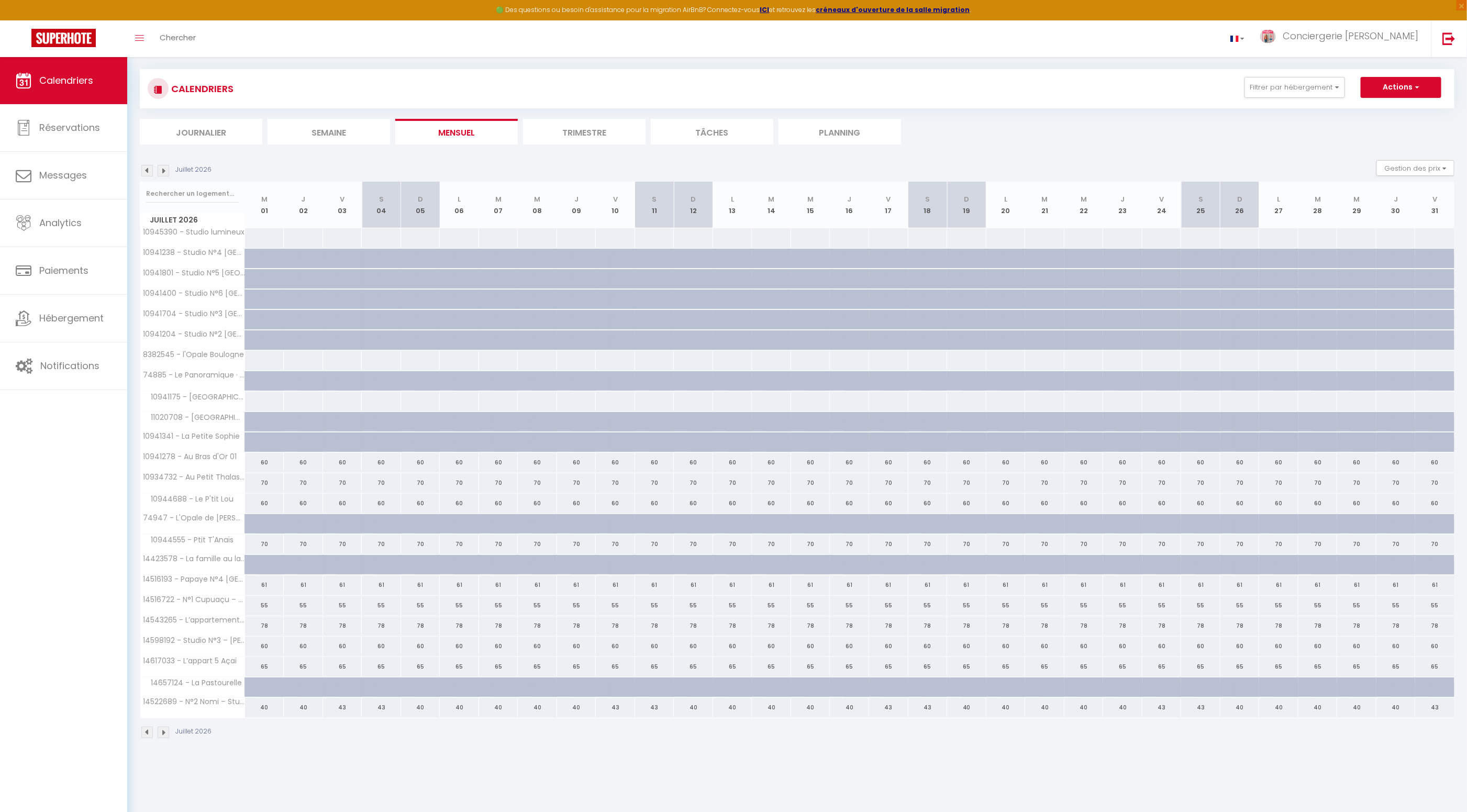
click at [166, 728] on img at bounding box center [163, 732] width 12 height 12
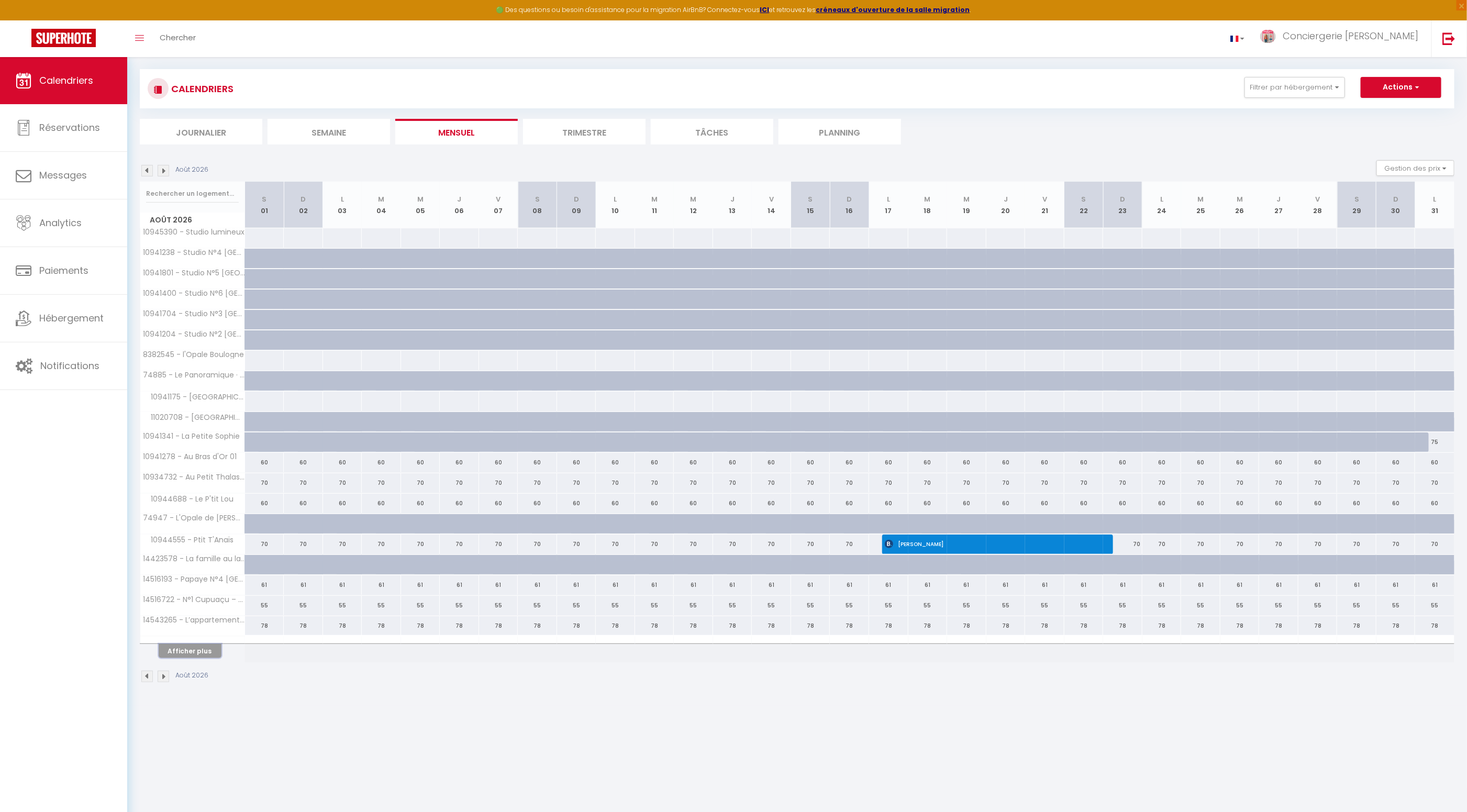
click at [192, 649] on button "Afficher plus" at bounding box center [190, 650] width 63 height 14
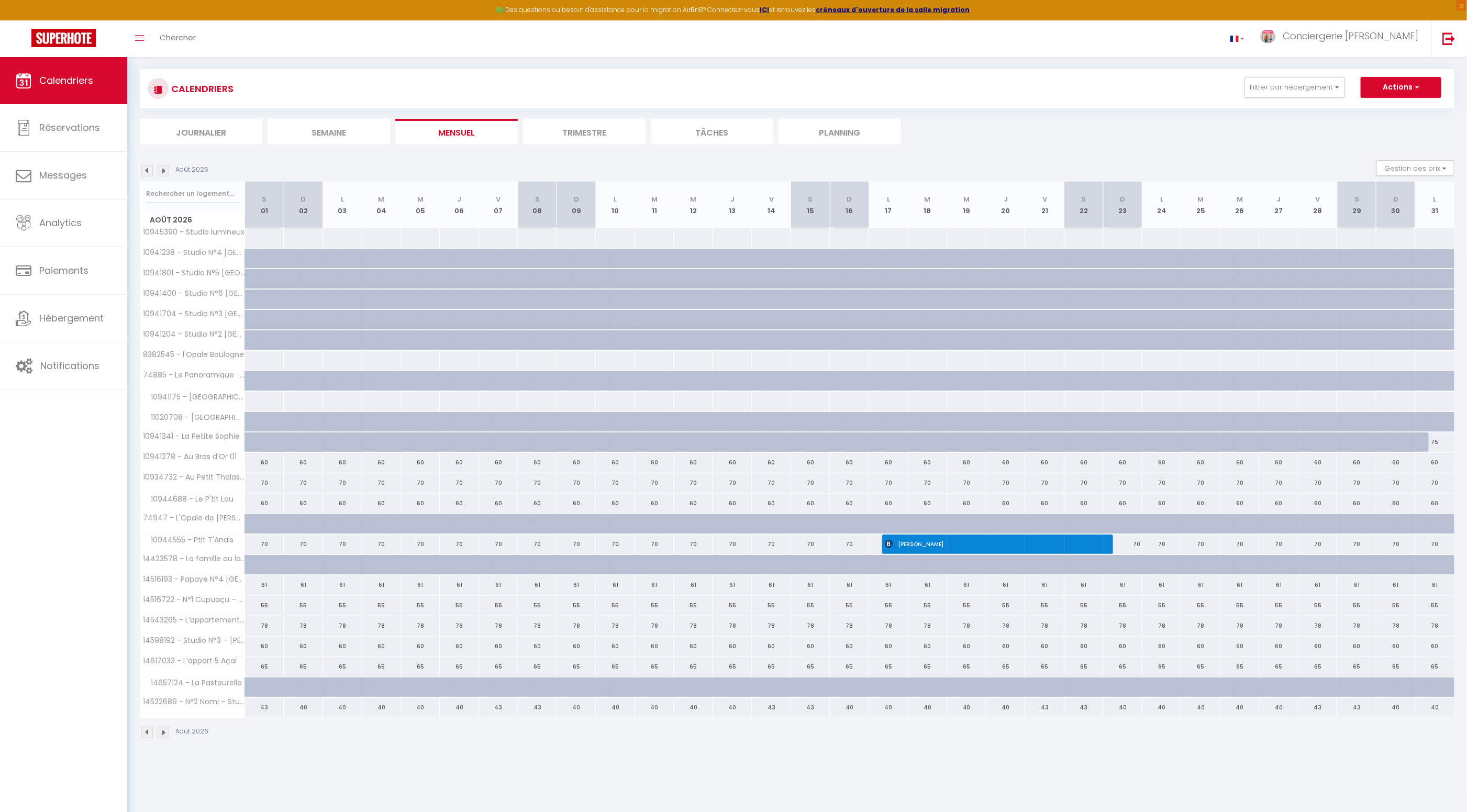
click at [165, 727] on img at bounding box center [163, 732] width 12 height 12
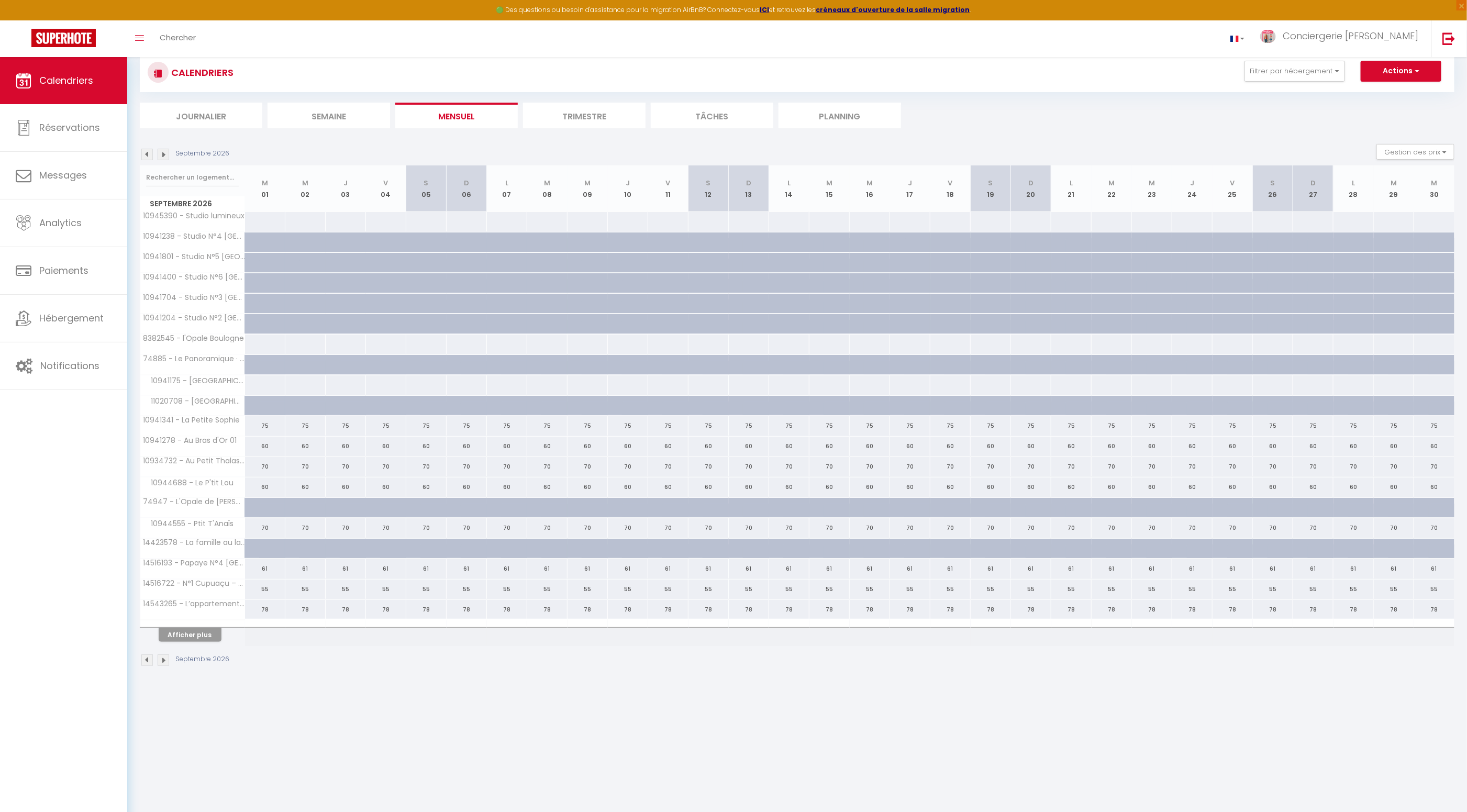
scroll to position [32, 0]
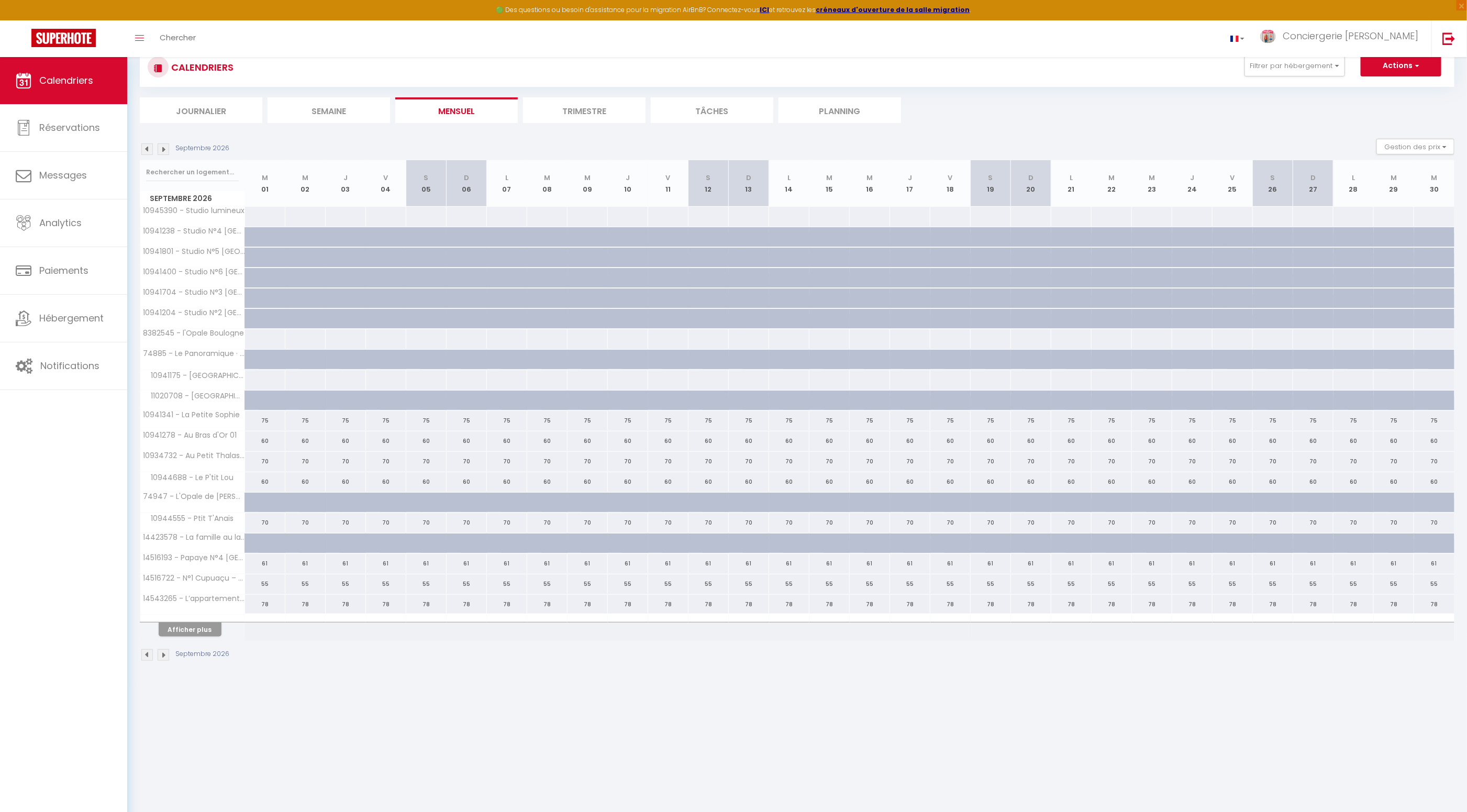
click at [327, 111] on li "Semaine" at bounding box center [328, 110] width 122 height 26
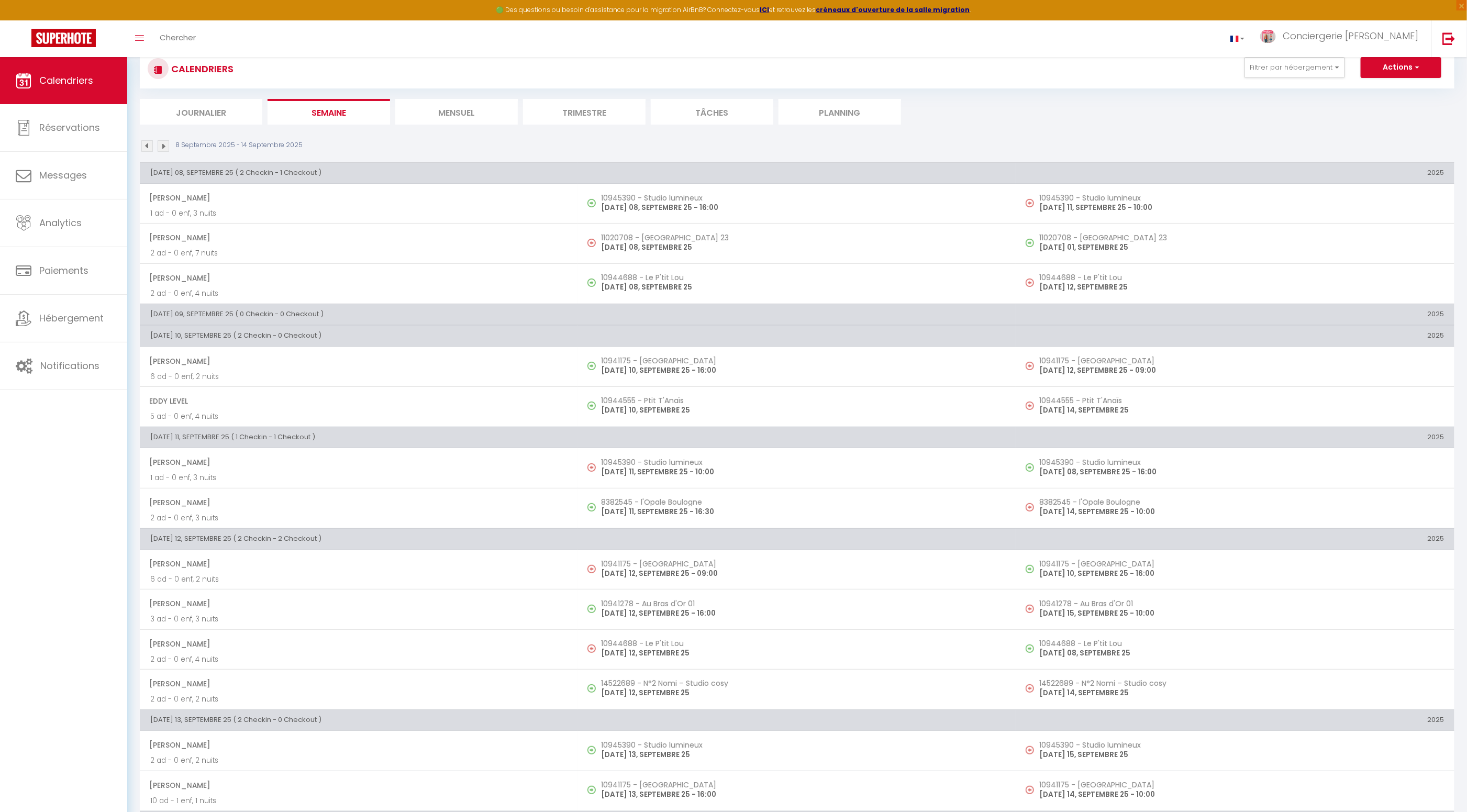
scroll to position [32, 0]
click at [451, 107] on li "Mensuel" at bounding box center [456, 110] width 122 height 26
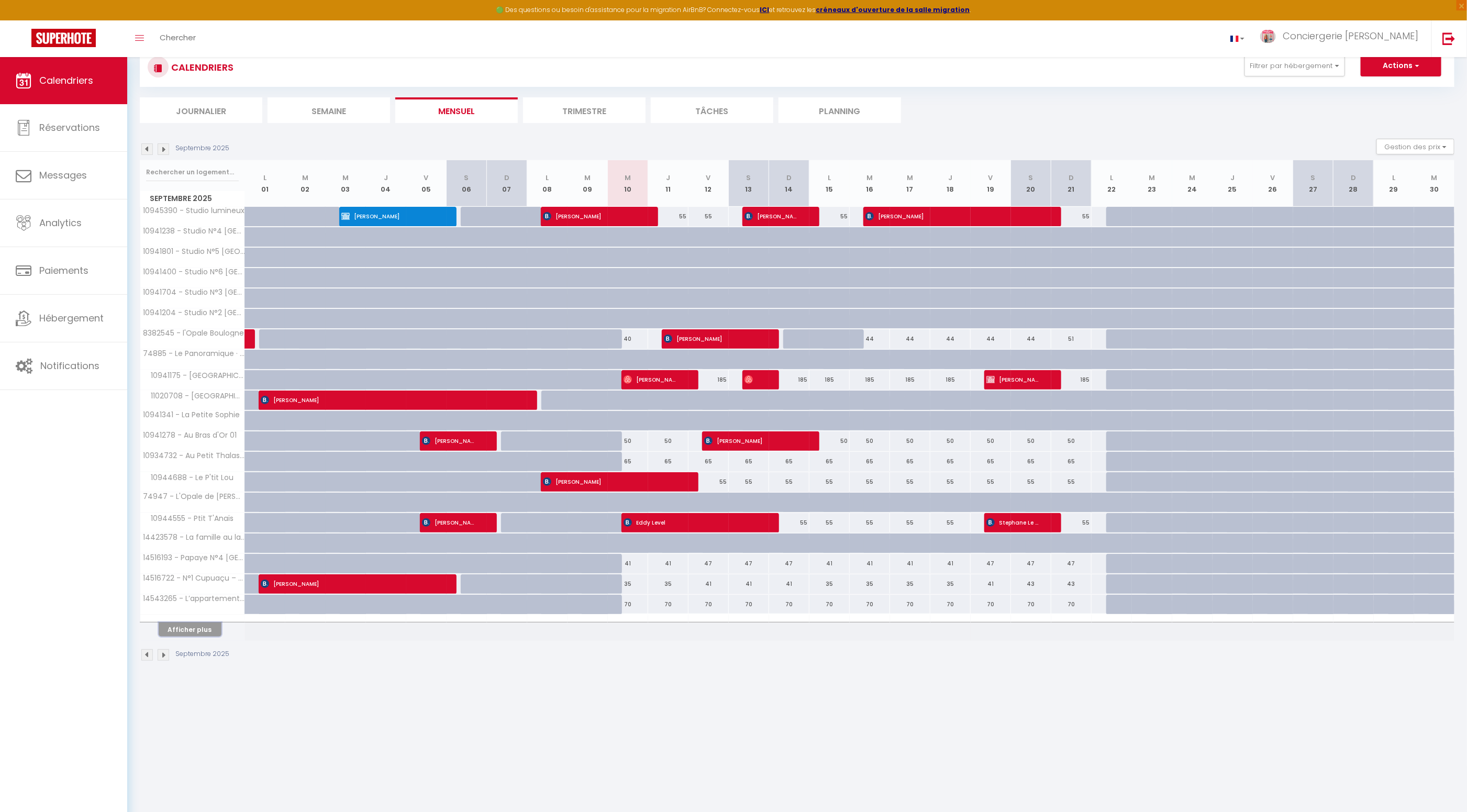
click at [194, 626] on button "Afficher plus" at bounding box center [190, 629] width 63 height 14
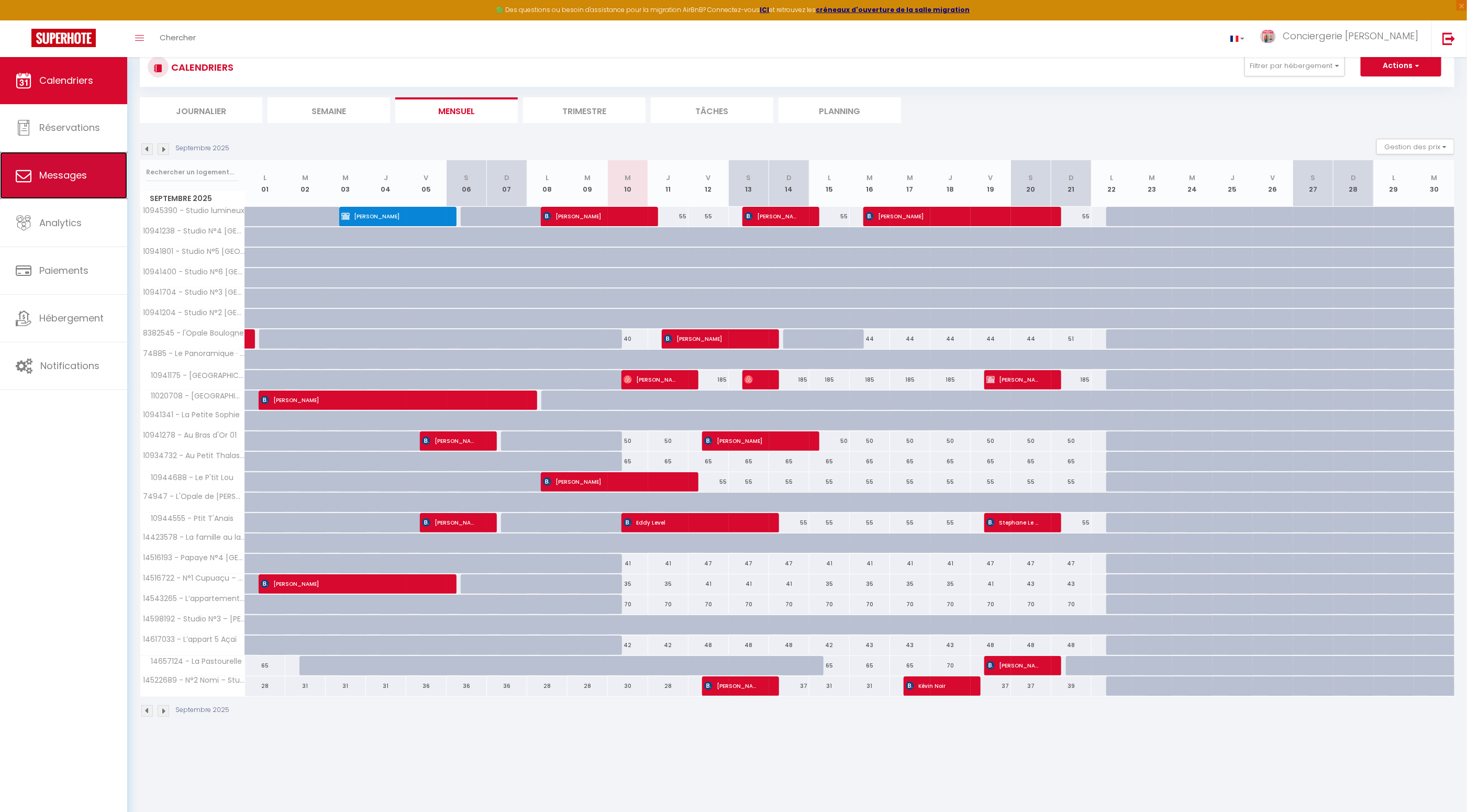
click at [82, 179] on span "Messages" at bounding box center [63, 174] width 48 height 13
select select "message"
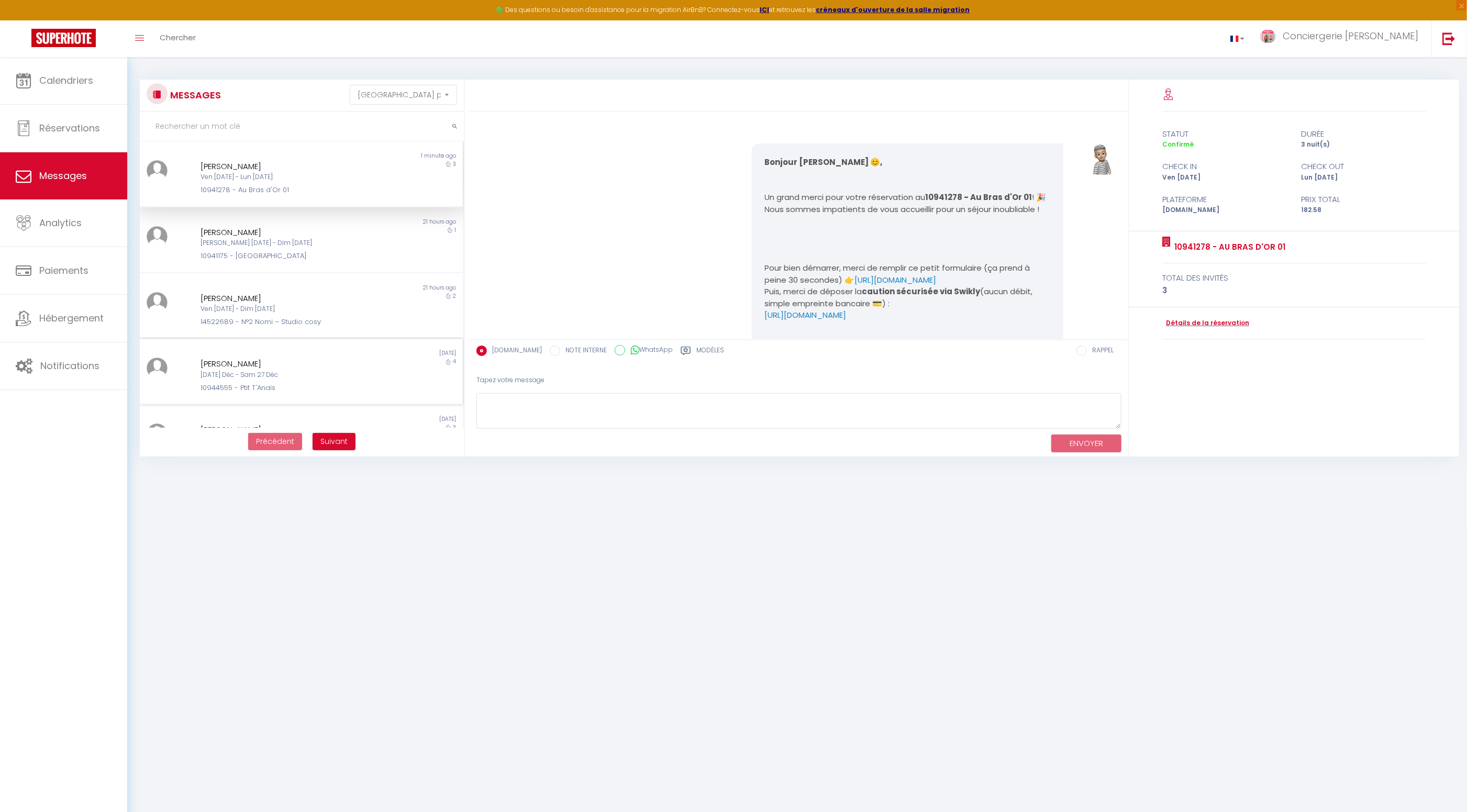
scroll to position [2168, 0]
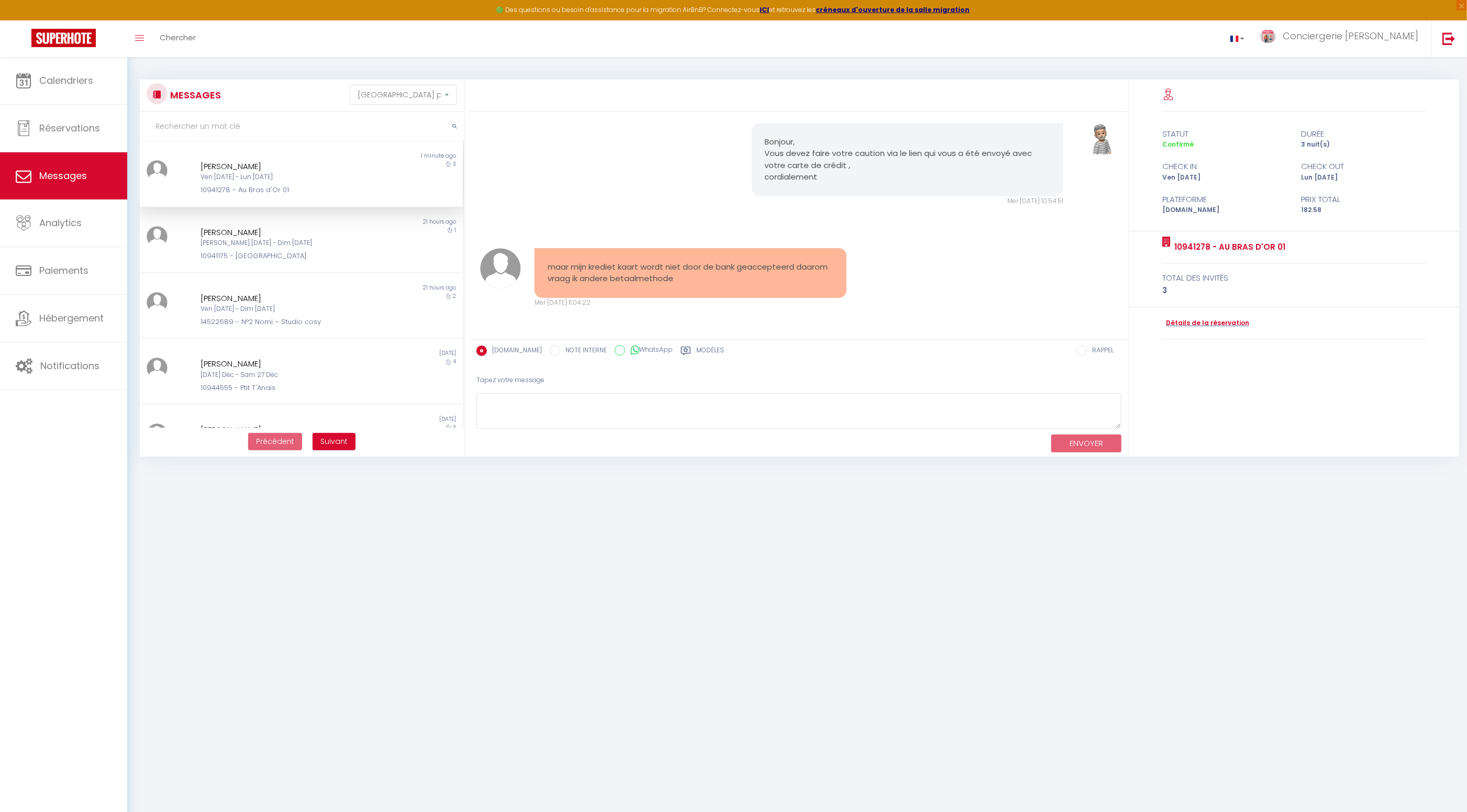
drag, startPoint x: 677, startPoint y: 281, endPoint x: 571, endPoint y: 281, distance: 106.0
click at [548, 267] on pre "maar mijn krediet kaart wordt niet door de bank geaccepteerd daarom vraag ik an…" at bounding box center [690, 273] width 286 height 23
copy pre "maar mijn krediet kaart wordt niet door de bank geaccepteerd daarom vraag ik an…"
click at [612, 411] on textarea at bounding box center [799, 411] width 645 height 36
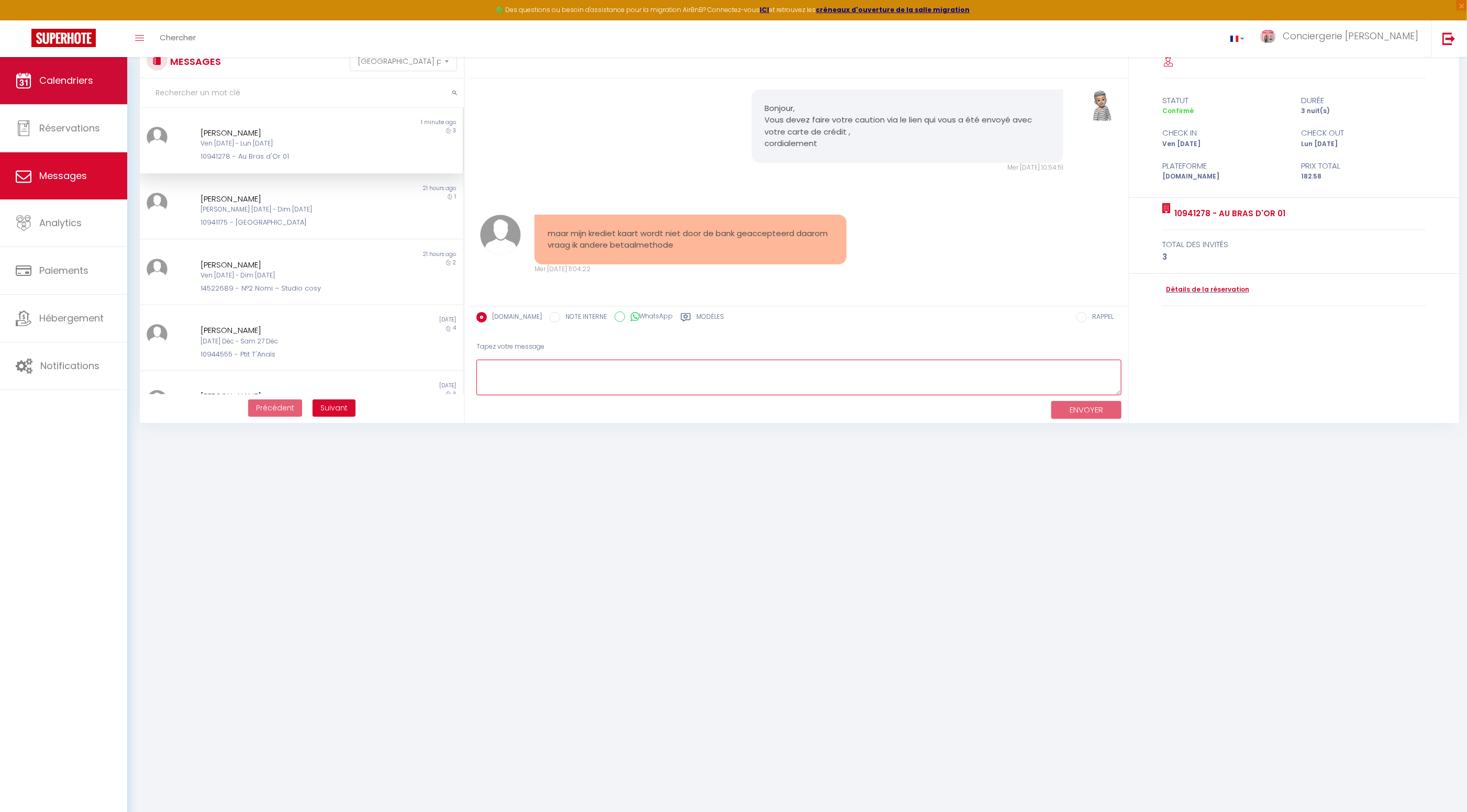
scroll to position [38, 0]
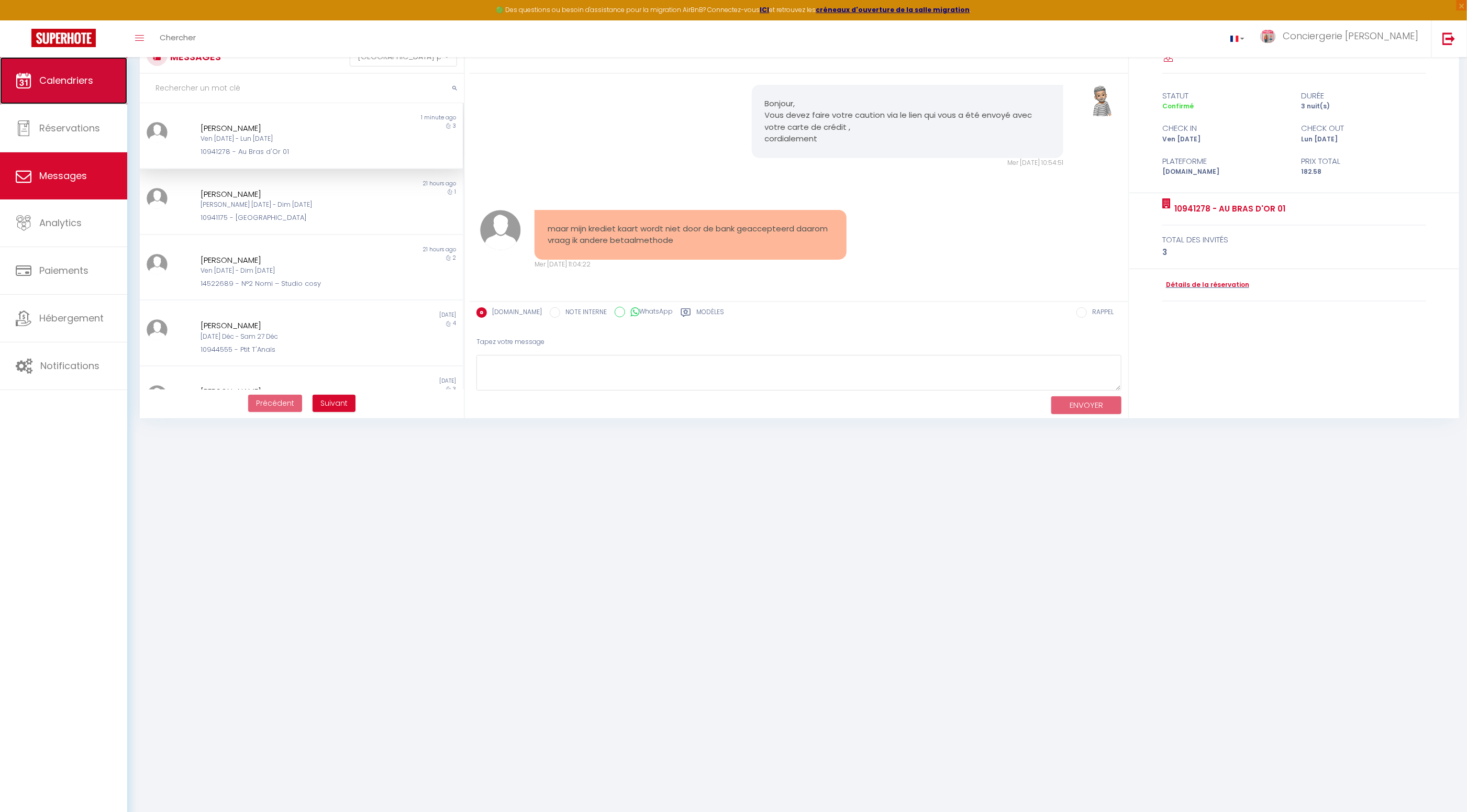
click at [84, 88] on link "Calendriers" at bounding box center [63, 80] width 127 height 47
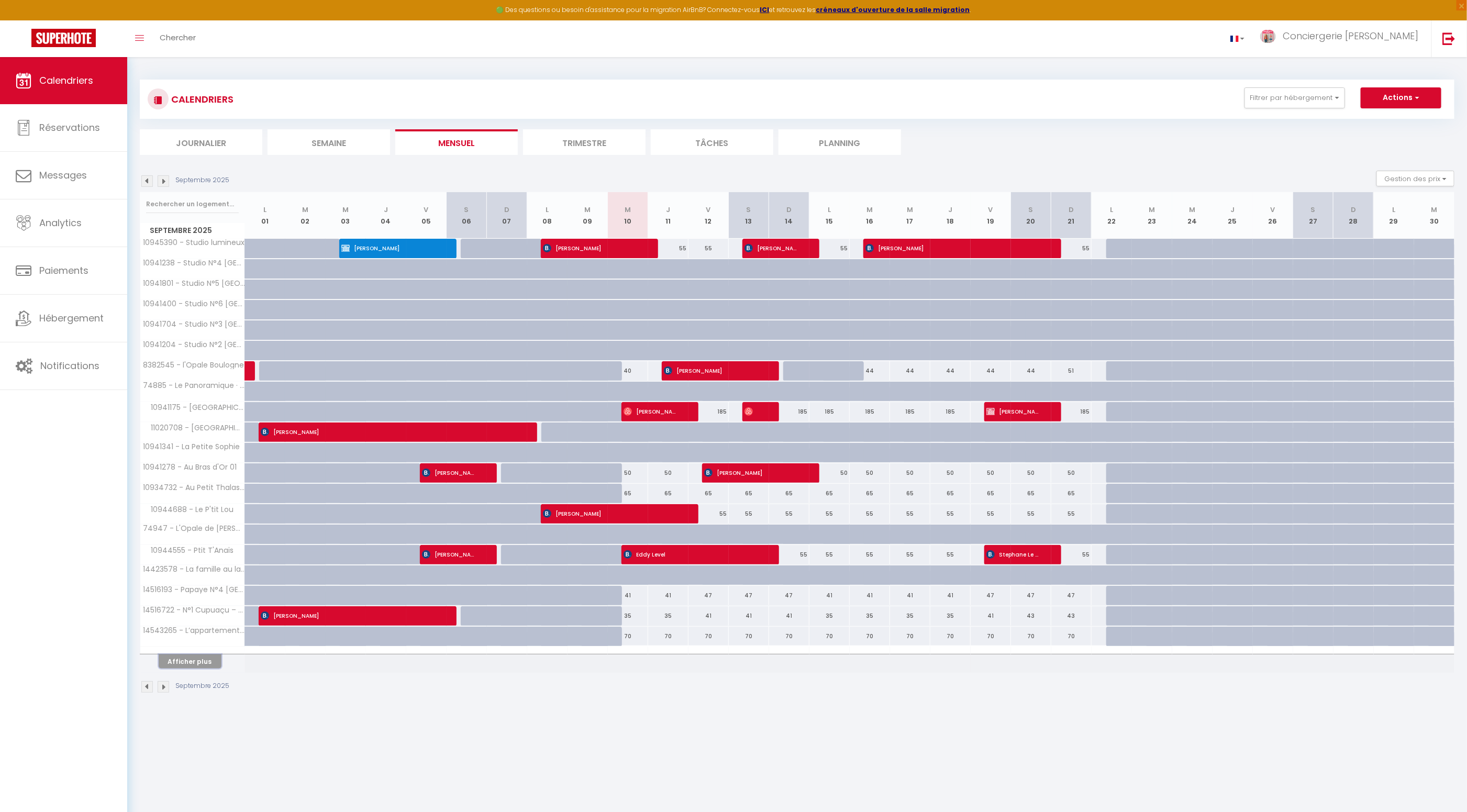
click at [189, 660] on button "Afficher plus" at bounding box center [190, 661] width 63 height 14
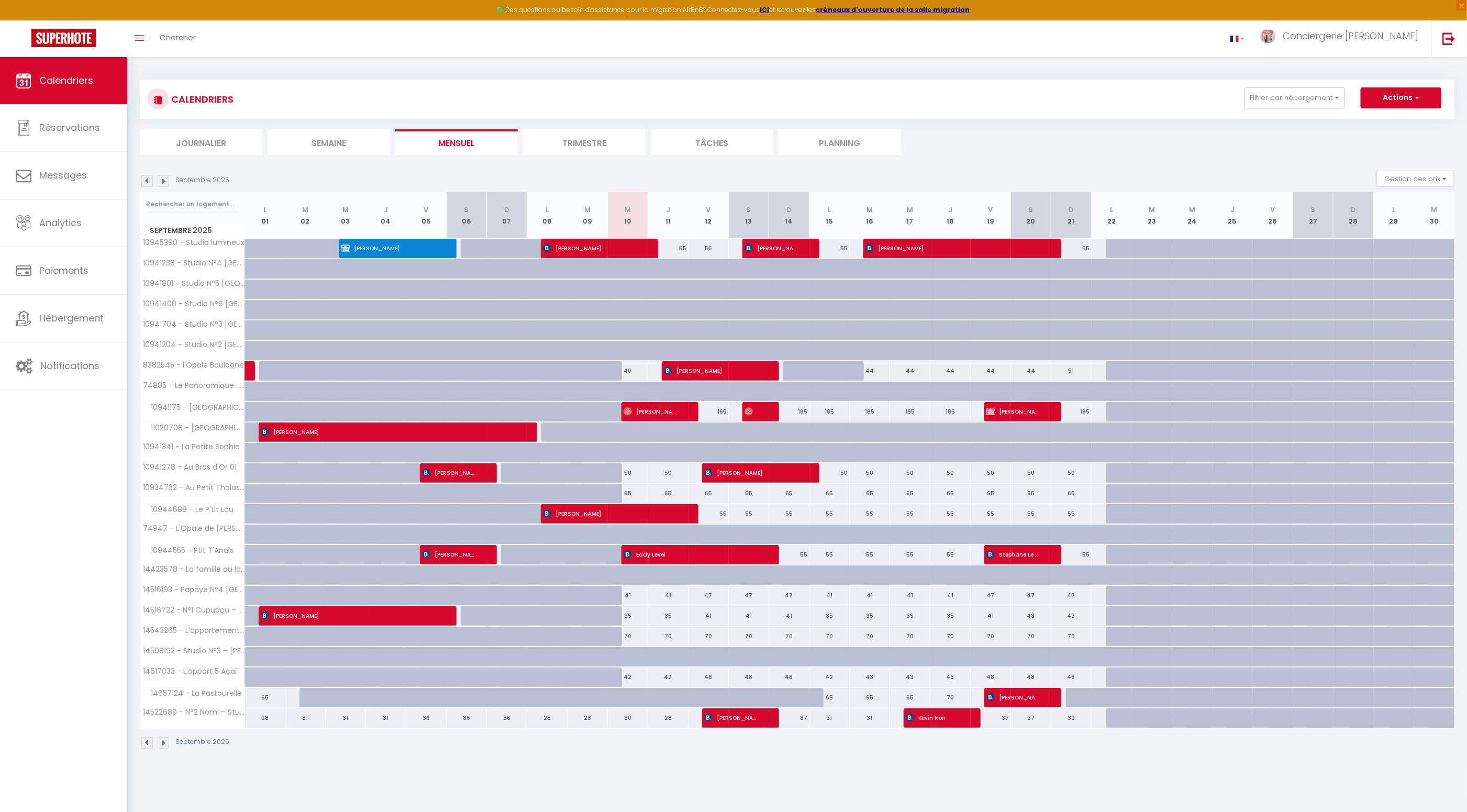
scroll to position [2, 0]
